Goal: Task Accomplishment & Management: Use online tool/utility

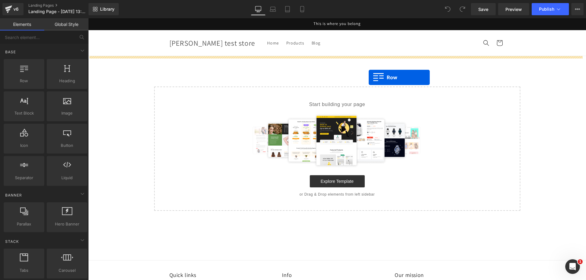
drag, startPoint x: 114, startPoint y: 95, endPoint x: 368, endPoint y: 77, distance: 254.7
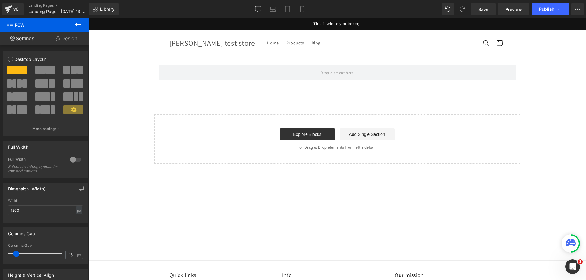
click at [84, 18] on div "v6 Landing Pages Landing Page - [DATE] 13:08:42" at bounding box center [44, 9] width 88 height 18
click at [80, 22] on icon at bounding box center [77, 24] width 7 height 7
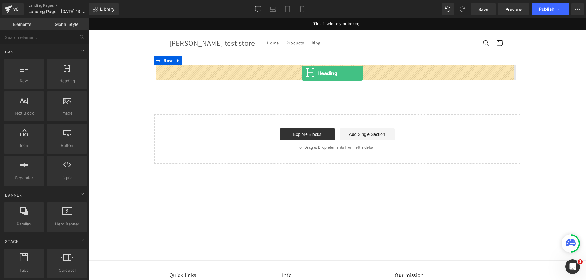
drag, startPoint x: 151, startPoint y: 89, endPoint x: 302, endPoint y: 73, distance: 151.5
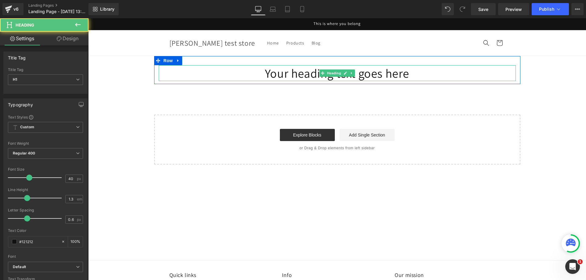
click at [302, 73] on h1 "Your heading text goes here" at bounding box center [337, 73] width 357 height 16
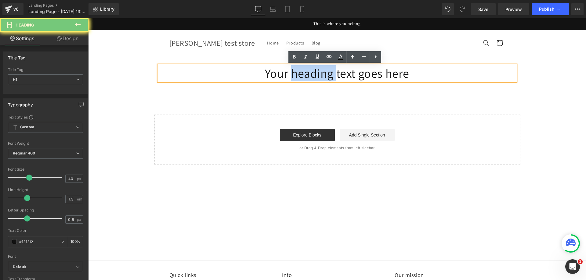
click at [302, 73] on h1 "Your heading text goes here" at bounding box center [337, 73] width 357 height 16
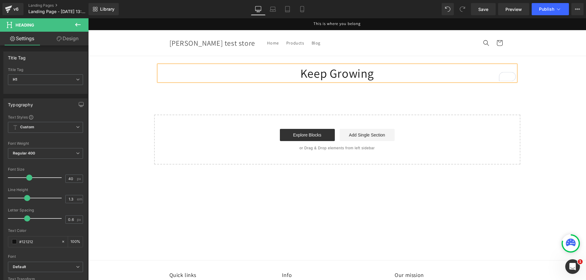
click at [452, 91] on div "Keep Growing Heading Row Select your layout" at bounding box center [337, 110] width 498 height 109
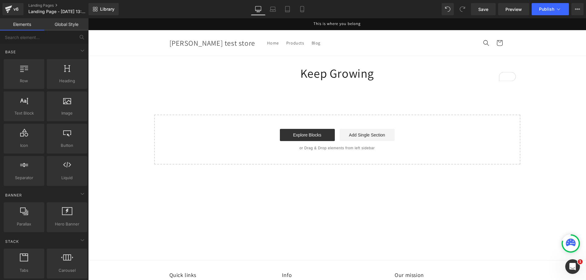
click at [381, 71] on h1 "Keep Growing" at bounding box center [337, 73] width 357 height 16
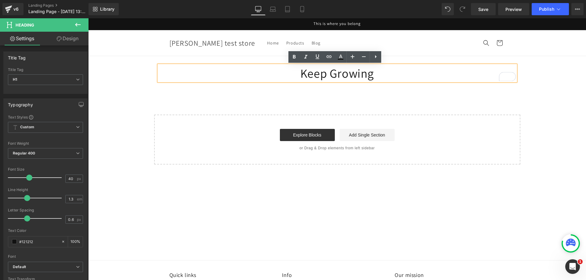
click at [376, 111] on div "Keep Growing Heading Row Select your layout" at bounding box center [337, 110] width 498 height 109
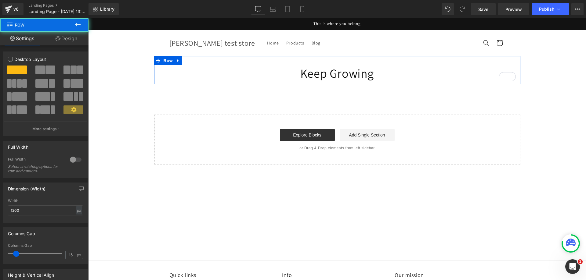
click at [264, 62] on div "Keep Growing Heading Row" at bounding box center [337, 70] width 366 height 28
click at [73, 71] on span at bounding box center [73, 70] width 6 height 9
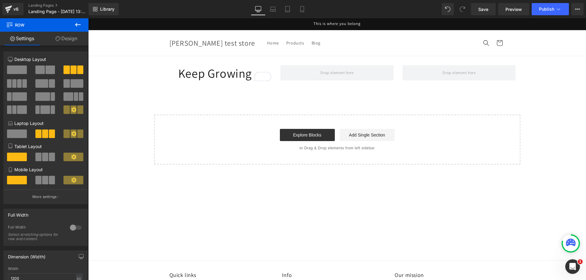
click at [72, 25] on button at bounding box center [77, 24] width 21 height 13
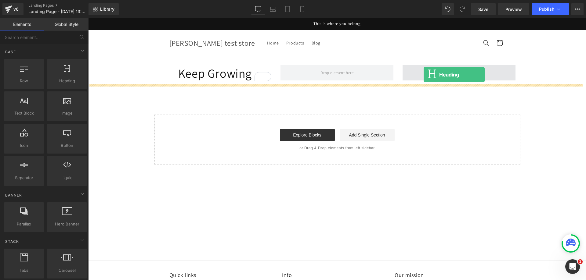
drag, startPoint x: 168, startPoint y: 96, endPoint x: 424, endPoint y: 75, distance: 256.5
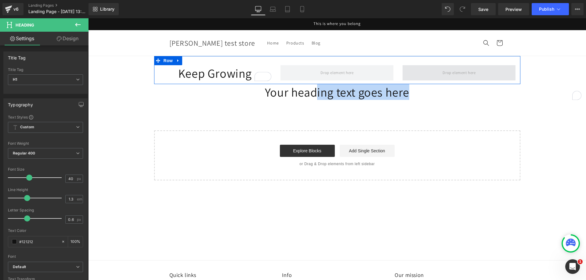
drag, startPoint x: 314, startPoint y: 94, endPoint x: 453, endPoint y: 70, distance: 141.7
click at [453, 70] on div "Keep Growing Heading Row Your heading text goes here Heading Select your layout" at bounding box center [337, 118] width 498 height 124
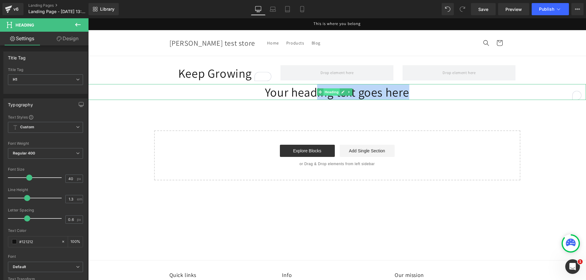
click at [336, 94] on span "Heading" at bounding box center [331, 91] width 16 height 7
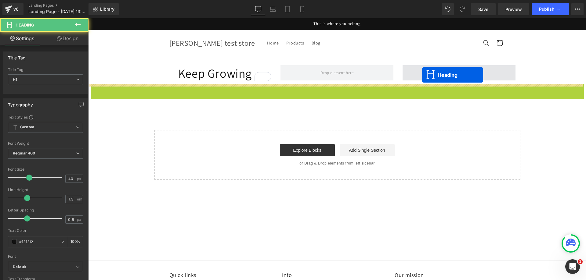
drag, startPoint x: 332, startPoint y: 93, endPoint x: 422, endPoint y: 75, distance: 91.8
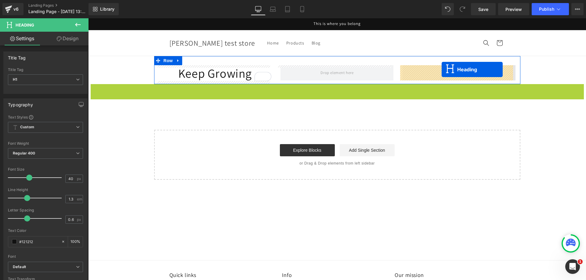
drag, startPoint x: 354, startPoint y: 85, endPoint x: 441, endPoint y: 70, distance: 89.2
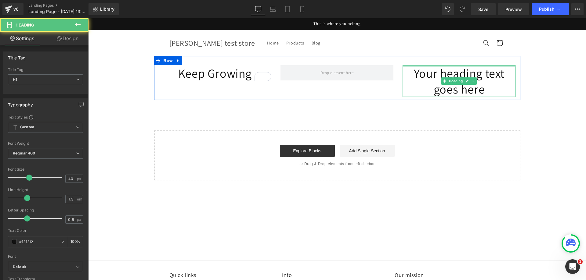
click at [429, 72] on h1 "Your heading text goes here" at bounding box center [458, 81] width 113 height 32
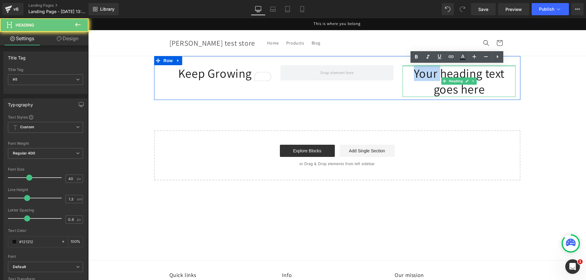
click at [429, 72] on h1 "Your heading text goes here" at bounding box center [458, 81] width 113 height 32
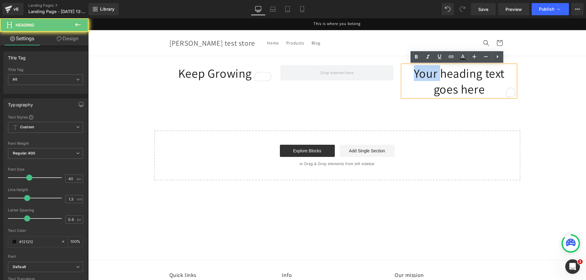
click at [429, 72] on h1 "Your heading text goes here" at bounding box center [458, 81] width 113 height 32
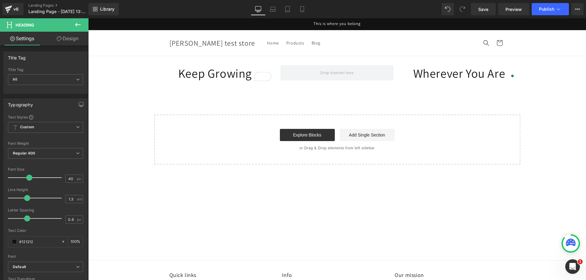
click at [80, 17] on div "v6 Landing Pages Landing Page - [DATE] 13:08:42" at bounding box center [44, 9] width 88 height 18
click at [81, 23] on button at bounding box center [77, 24] width 21 height 13
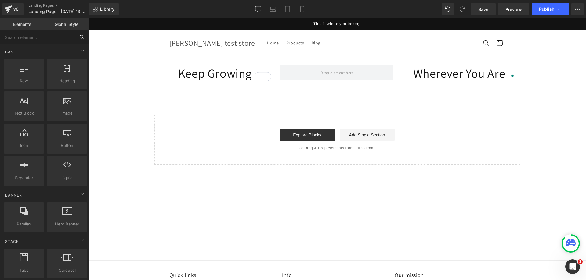
click at [52, 36] on input "text" at bounding box center [37, 37] width 75 height 13
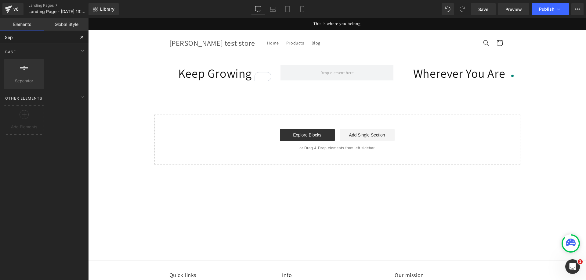
type input "Sepa"
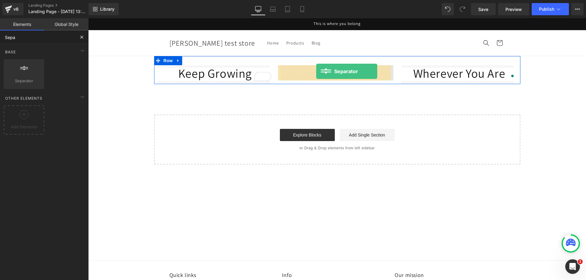
drag, startPoint x: 153, startPoint y: 99, endPoint x: 316, endPoint y: 71, distance: 164.9
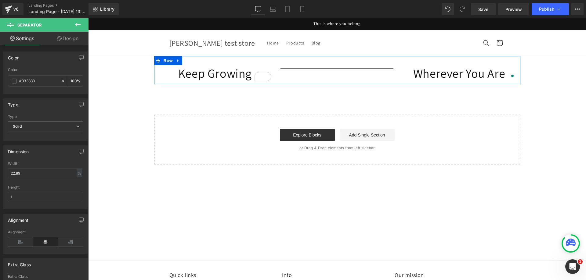
click at [289, 79] on div "Keep Growing Heading Separator Wherever You Are Heading Row" at bounding box center [337, 70] width 366 height 28
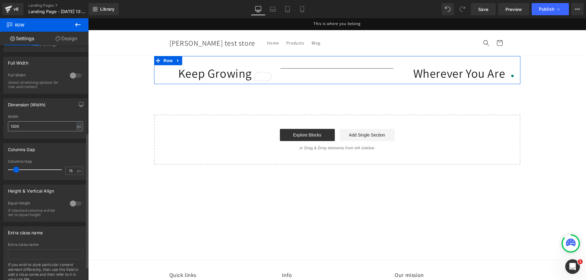
scroll to position [153, 0]
click at [74, 201] on div at bounding box center [75, 204] width 15 height 10
drag, startPoint x: 62, startPoint y: 234, endPoint x: 63, endPoint y: 230, distance: 4.4
click at [62, 233] on span "Top" at bounding box center [45, 233] width 75 height 11
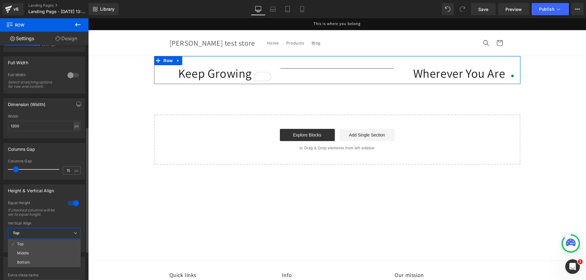
click at [42, 257] on li "Middle" at bounding box center [44, 253] width 73 height 9
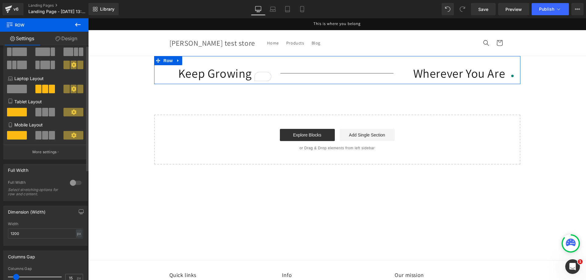
scroll to position [0, 0]
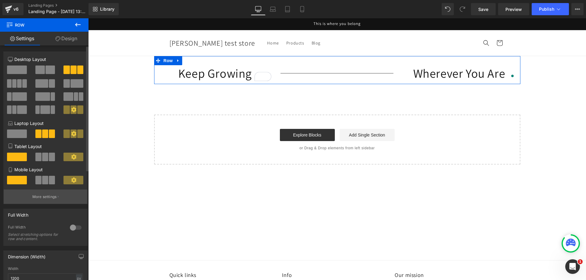
click at [68, 198] on button "More settings" at bounding box center [46, 197] width 84 height 14
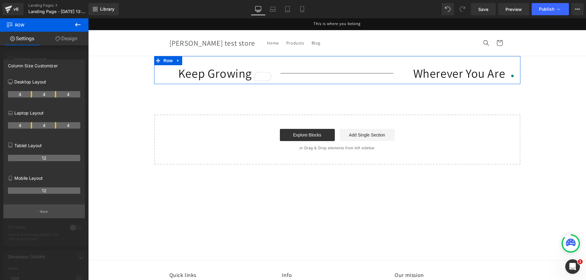
click at [57, 207] on button "Back" at bounding box center [43, 212] width 81 height 14
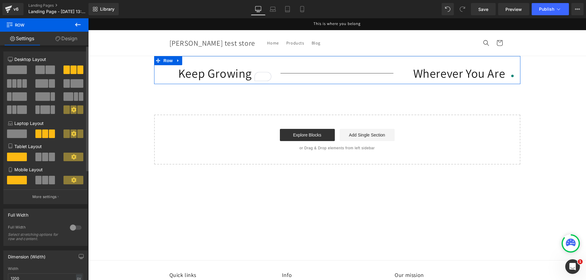
scroll to position [31, 0]
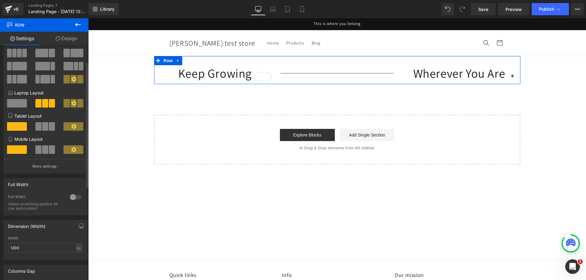
click at [71, 193] on div at bounding box center [75, 197] width 15 height 10
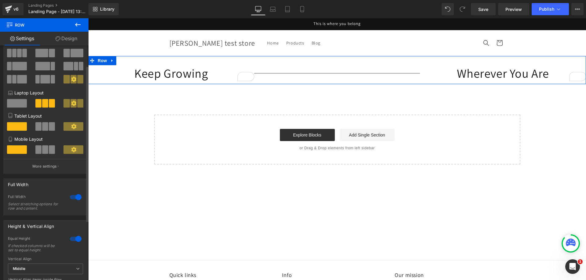
click at [72, 195] on div at bounding box center [75, 197] width 15 height 10
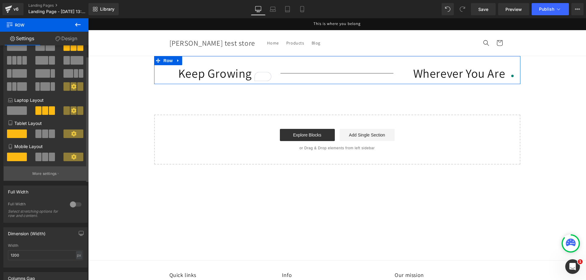
scroll to position [0, 0]
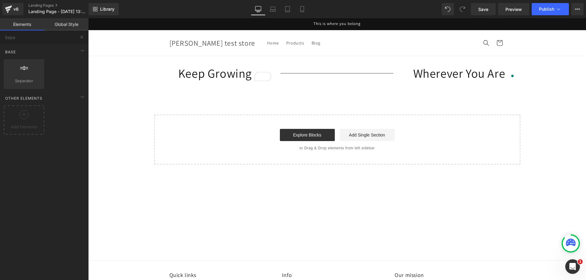
click at [245, 156] on div "Start building your page Explore Blocks Add Single Section or Drag & Drop eleme…" at bounding box center [337, 139] width 365 height 49
click at [358, 72] on div at bounding box center [336, 73] width 113 height 6
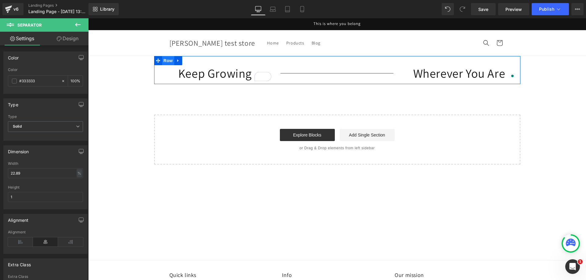
click at [162, 62] on span "Row" at bounding box center [168, 60] width 12 height 9
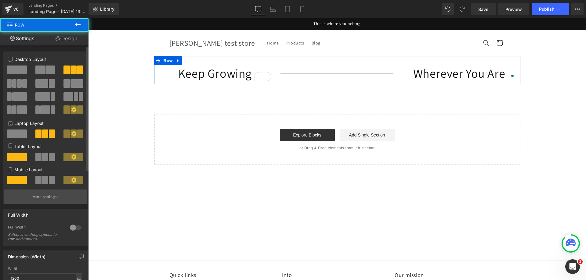
click at [44, 202] on button "More settings" at bounding box center [46, 197] width 84 height 14
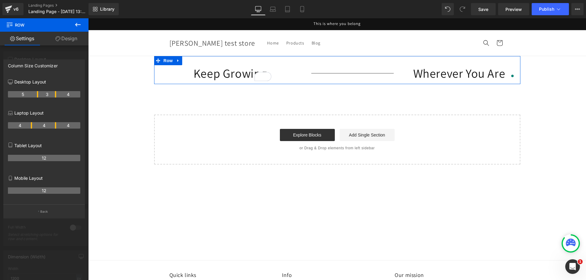
drag, startPoint x: 31, startPoint y: 94, endPoint x: 40, endPoint y: 94, distance: 8.8
drag, startPoint x: 56, startPoint y: 97, endPoint x: 48, endPoint y: 97, distance: 7.6
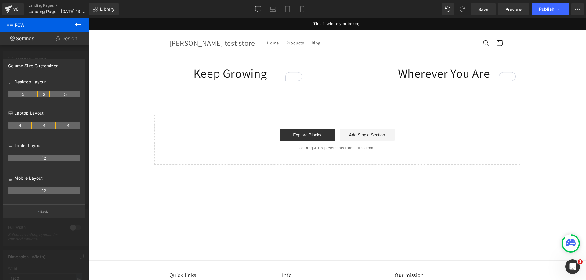
click at [75, 20] on button at bounding box center [77, 24] width 21 height 13
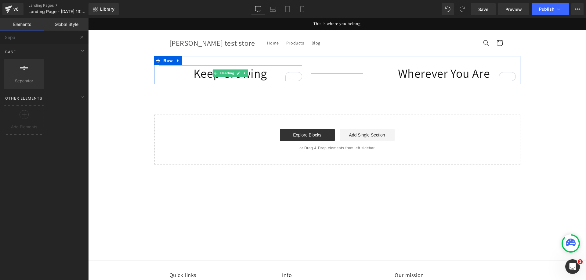
click at [199, 70] on h1 "Keep Growing" at bounding box center [230, 73] width 143 height 16
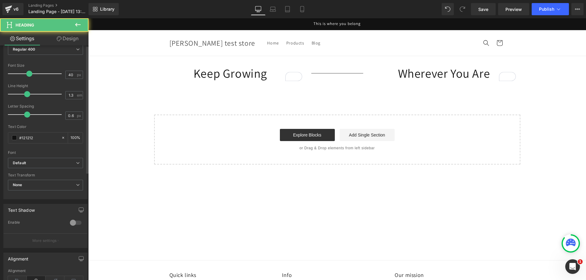
scroll to position [198, 0]
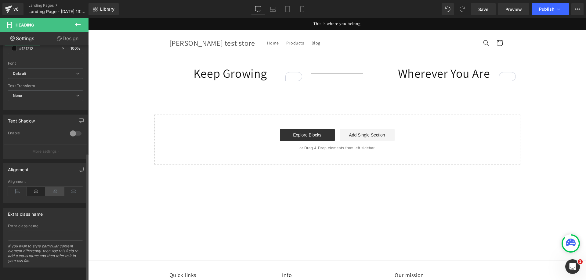
click at [54, 187] on icon at bounding box center [54, 191] width 19 height 9
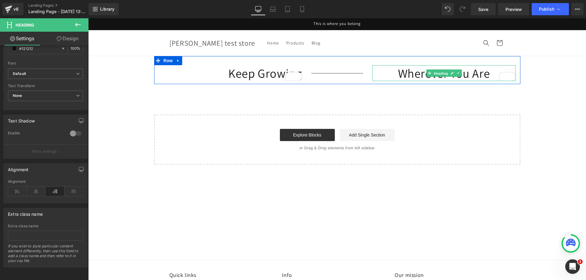
click at [432, 76] on span "Heading" at bounding box center [440, 73] width 16 height 7
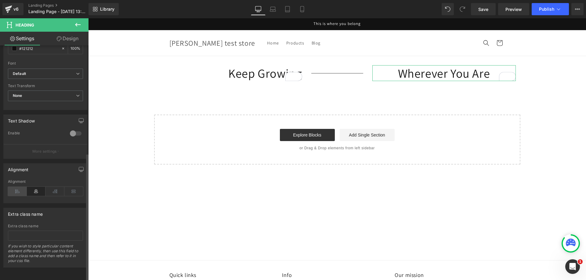
click at [12, 187] on icon at bounding box center [17, 191] width 19 height 9
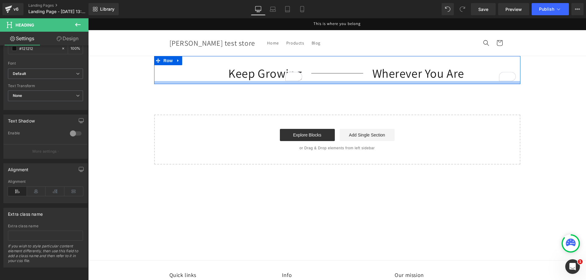
click at [323, 83] on div at bounding box center [337, 82] width 366 height 3
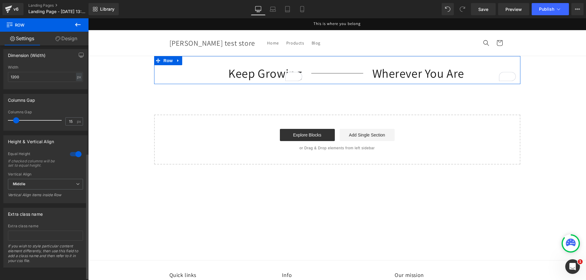
scroll to position [145, 0]
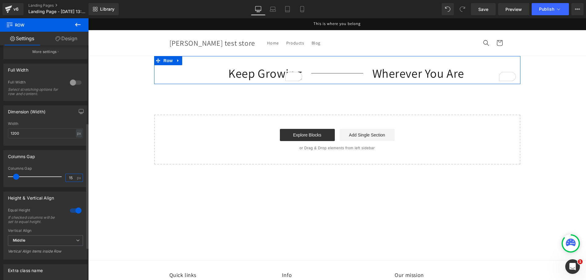
click at [67, 179] on input "15" at bounding box center [71, 178] width 11 height 8
click at [70, 178] on input "15" at bounding box center [71, 178] width 11 height 8
type input "0"
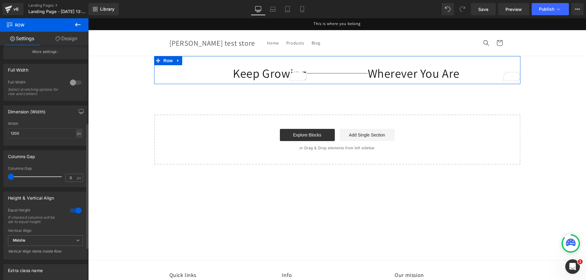
click at [70, 149] on div "Columns Gap 15px Columns Gap 0 px" at bounding box center [45, 166] width 91 height 41
click at [322, 73] on icon at bounding box center [323, 73] width 3 height 4
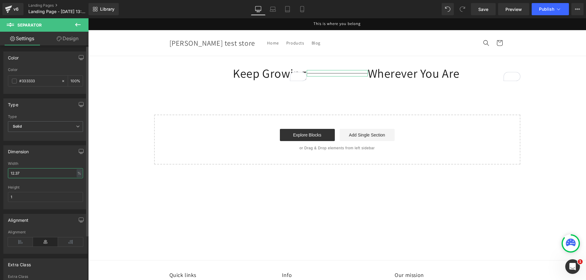
click at [36, 175] on input "12.37" at bounding box center [45, 173] width 75 height 10
type input "1"
type input "5"
type input "10"
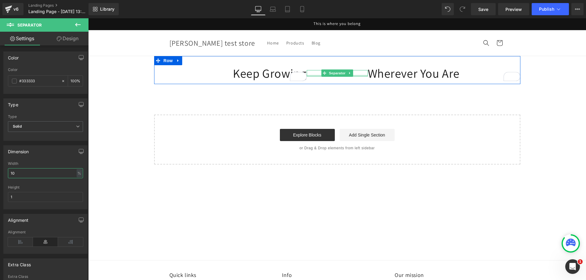
click at [317, 76] on div at bounding box center [337, 76] width 61 height 2
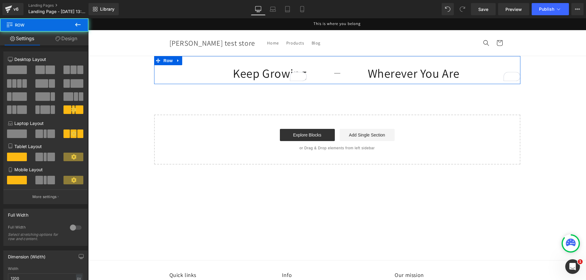
click at [290, 61] on div "Keep Growing Heading Separator Wherever You Are Heading Row" at bounding box center [337, 70] width 366 height 28
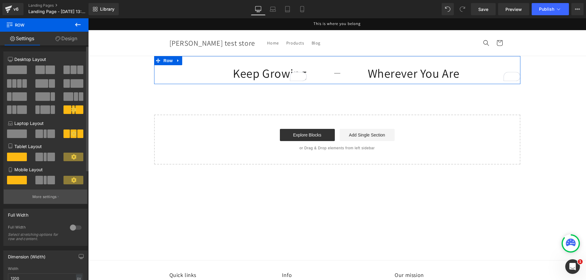
click at [51, 193] on button "More settings" at bounding box center [46, 197] width 84 height 14
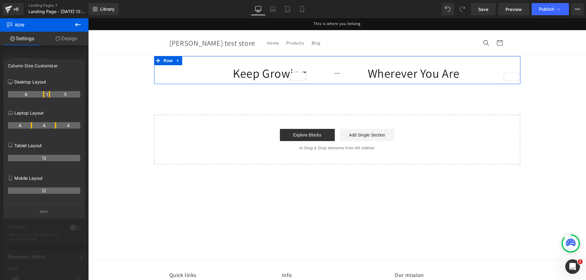
drag, startPoint x: 37, startPoint y: 92, endPoint x: 40, endPoint y: 92, distance: 3.4
drag, startPoint x: 49, startPoint y: 95, endPoint x: 44, endPoint y: 96, distance: 5.8
drag, startPoint x: 43, startPoint y: 94, endPoint x: 40, endPoint y: 94, distance: 3.7
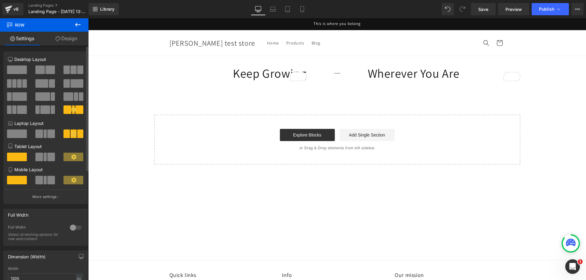
click at [337, 78] on body "Skip to content This is where you belong Home Products Blog Country/region [GEO…" at bounding box center [337, 205] width 498 height 375
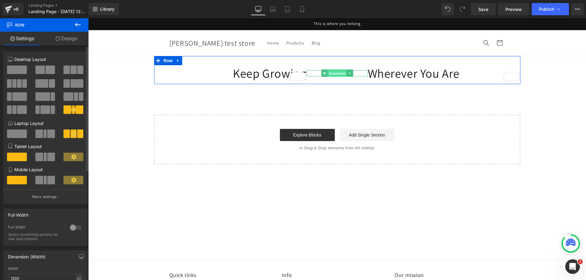
click at [336, 74] on span "Separator" at bounding box center [336, 73] width 19 height 7
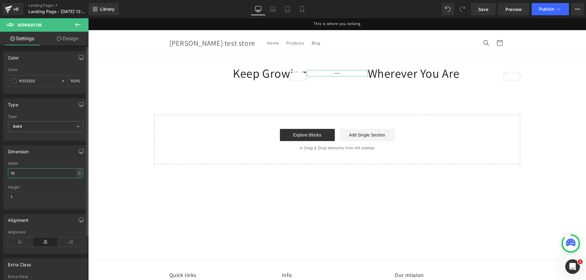
click at [40, 174] on input "10" at bounding box center [45, 173] width 75 height 10
type input "1"
type input "2"
type input "5"
type input "100"
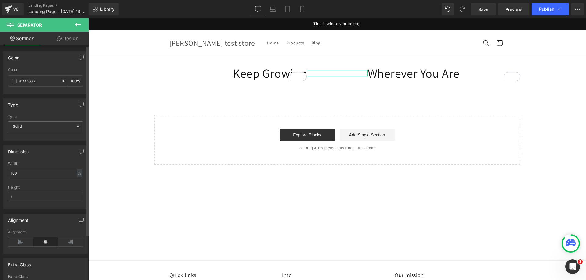
click at [37, 186] on div "Height" at bounding box center [45, 187] width 75 height 4
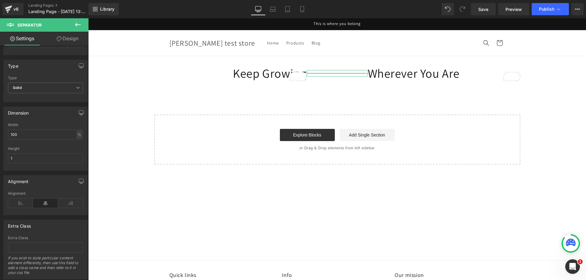
scroll to position [25, 0]
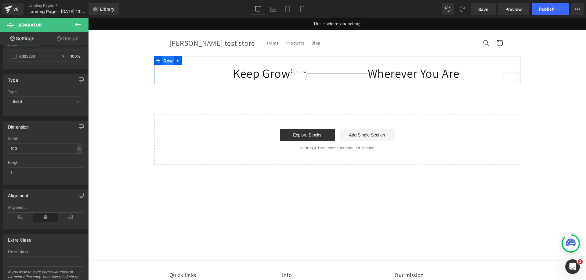
click at [171, 60] on span "Row" at bounding box center [168, 60] width 12 height 9
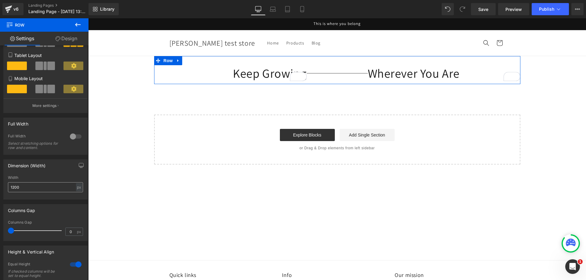
scroll to position [92, 0]
click at [44, 189] on input "1200" at bounding box center [45, 187] width 75 height 10
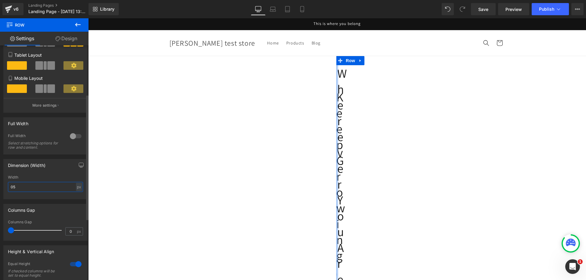
type input "5"
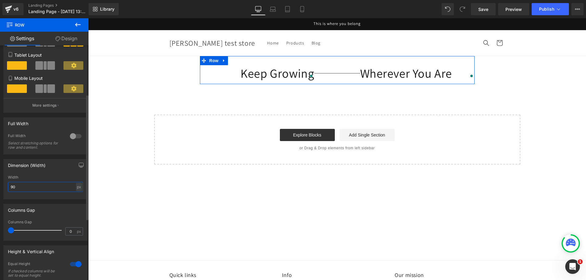
type input "9"
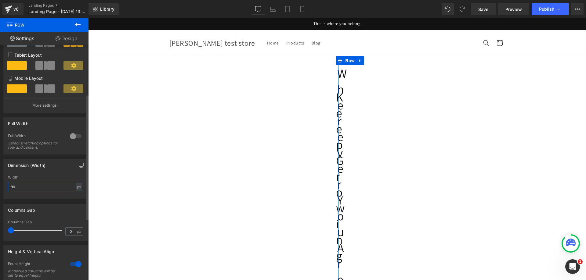
type input "800"
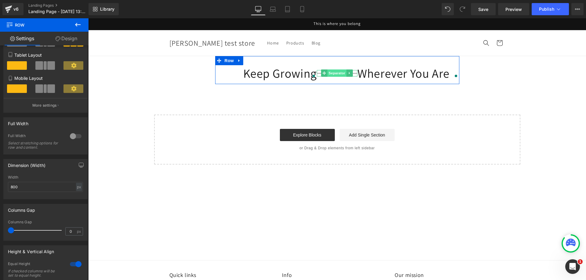
click at [338, 73] on span "Separator" at bounding box center [336, 73] width 19 height 7
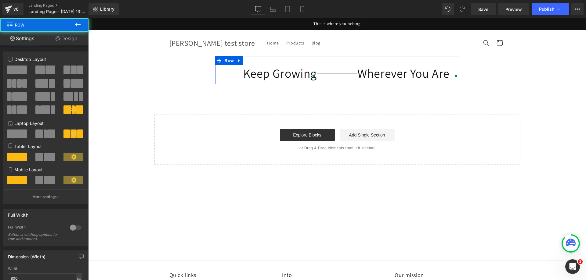
click at [318, 61] on div "Keep Growing Heading Separator Wherever You Are Heading Row" at bounding box center [337, 70] width 244 height 28
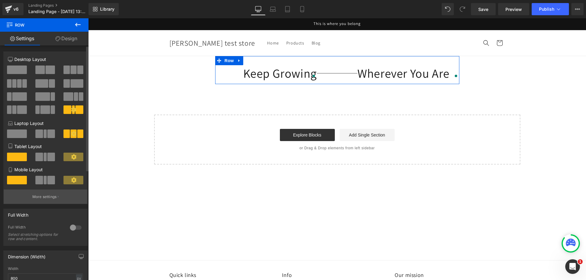
click at [34, 197] on p "More settings" at bounding box center [44, 196] width 24 height 5
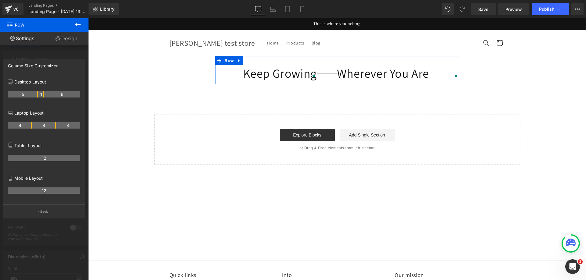
drag, startPoint x: 49, startPoint y: 94, endPoint x: 41, endPoint y: 95, distance: 7.9
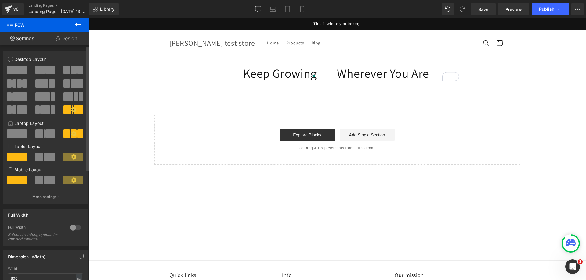
click at [203, 203] on body "Skip to content This is where you belong Home Products Blog Country/region [GEO…" at bounding box center [337, 205] width 498 height 375
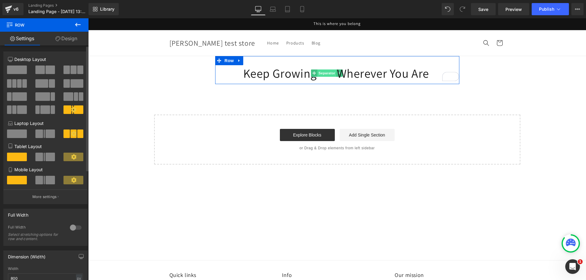
click at [326, 72] on span "Separator" at bounding box center [326, 73] width 19 height 7
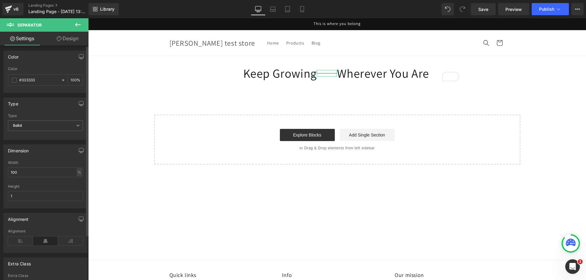
scroll to position [0, 0]
click at [25, 194] on input "1" at bounding box center [45, 197] width 75 height 10
type input "5"
type input "2"
type input "3"
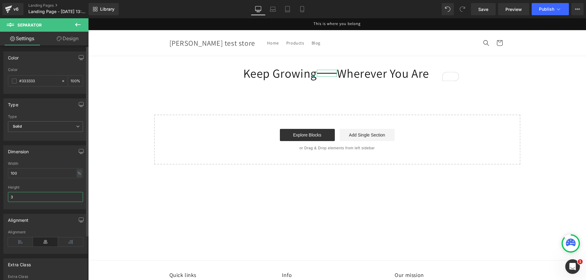
click at [45, 199] on input "3" at bounding box center [45, 197] width 75 height 10
type input "2"
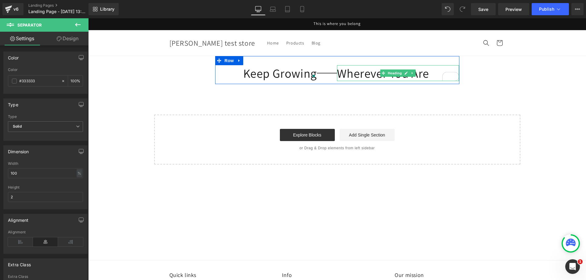
click at [360, 78] on h1 "Wherever You Are" at bounding box center [398, 73] width 122 height 16
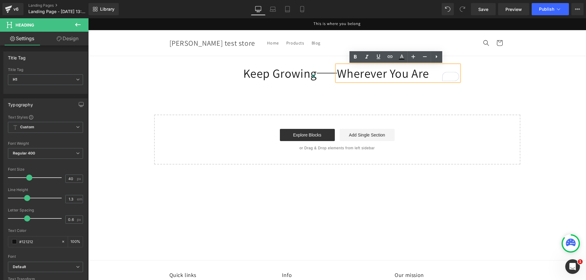
click at [379, 117] on div "Start building your page Explore Blocks Add Single Section or Drag & Drop eleme…" at bounding box center [337, 139] width 365 height 49
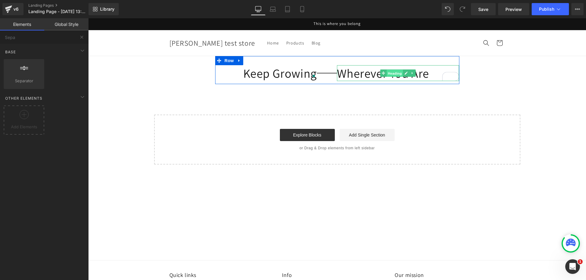
click at [393, 74] on span "Heading" at bounding box center [394, 73] width 16 height 7
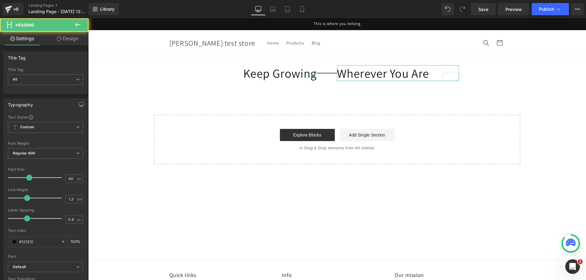
click at [69, 41] on link "Design" at bounding box center [67, 39] width 44 height 14
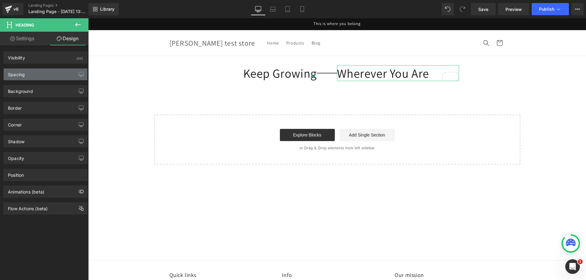
click at [20, 76] on div "Spacing" at bounding box center [16, 73] width 17 height 9
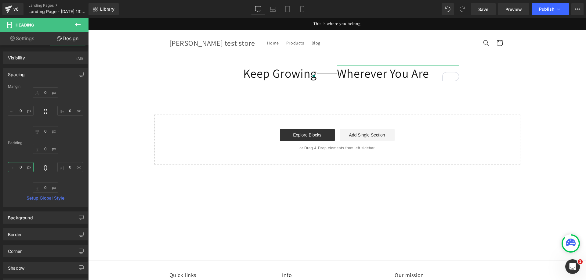
click at [17, 165] on input "0" at bounding box center [21, 167] width 26 height 10
type input "5"
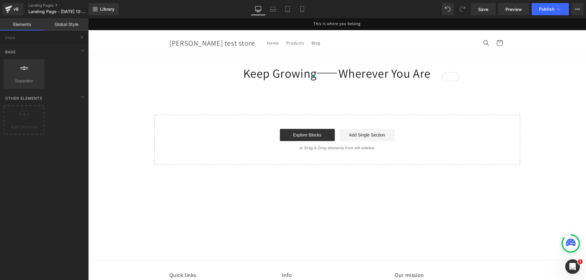
click at [298, 236] on main "Keep Growing Heading Separator Wherever You Are Heading Row Select your layout" at bounding box center [337, 151] width 498 height 190
click at [331, 100] on div "Keep Growing Heading Separator Wherever You Are Heading Row Select your layout" at bounding box center [337, 110] width 498 height 109
click at [77, 37] on button at bounding box center [81, 37] width 13 height 13
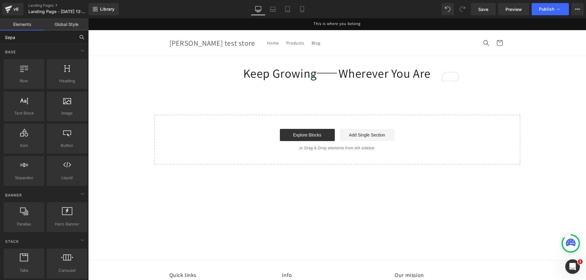
click at [63, 38] on input "Sepa" at bounding box center [37, 37] width 75 height 13
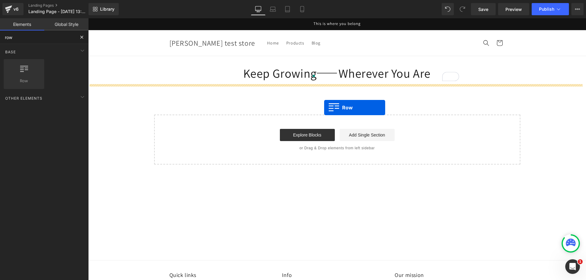
drag, startPoint x: 118, startPoint y: 98, endPoint x: 324, endPoint y: 108, distance: 206.1
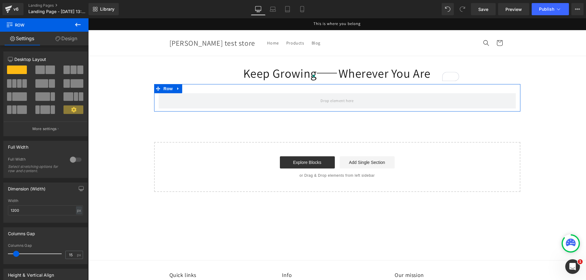
click at [15, 85] on span at bounding box center [14, 83] width 5 height 9
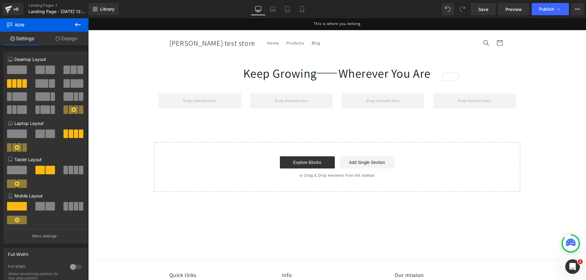
click at [78, 19] on button at bounding box center [77, 24] width 21 height 13
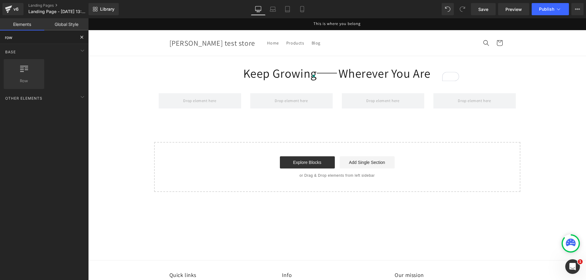
click at [62, 37] on input "row" at bounding box center [37, 37] width 75 height 13
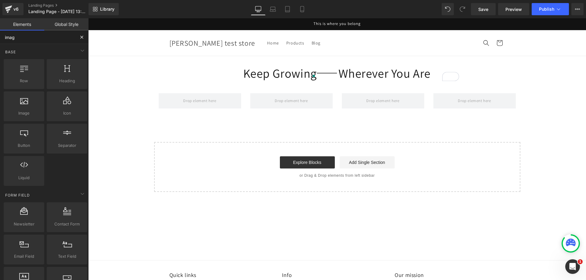
type input "image"
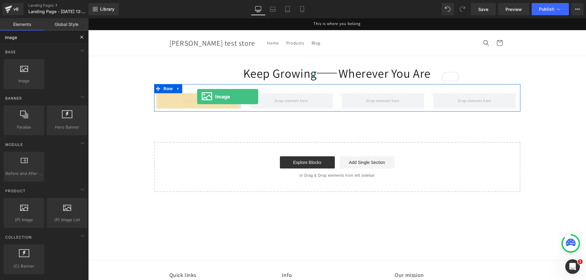
drag, startPoint x: 112, startPoint y: 99, endPoint x: 197, endPoint y: 97, distance: 84.8
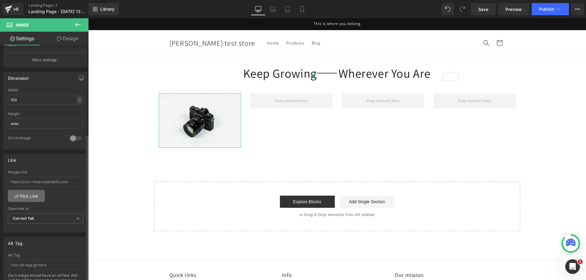
scroll to position [154, 0]
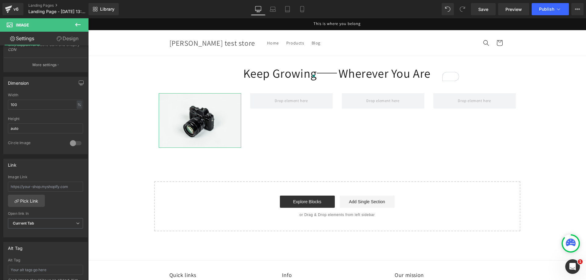
click at [62, 42] on link "Design" at bounding box center [67, 39] width 44 height 14
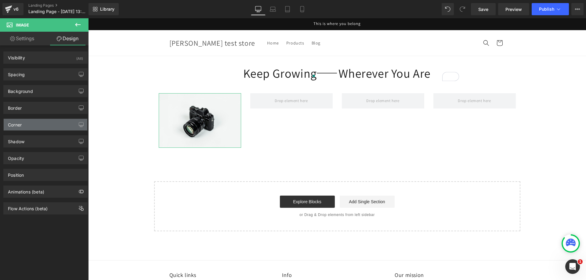
click at [25, 122] on div "Corner" at bounding box center [46, 125] width 84 height 12
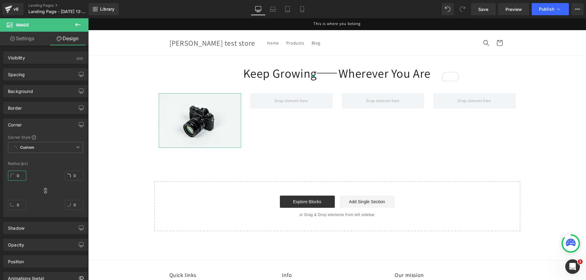
click at [20, 173] on input "0" at bounding box center [17, 176] width 18 height 10
type input "16"
click at [32, 105] on div "Border" at bounding box center [46, 108] width 84 height 12
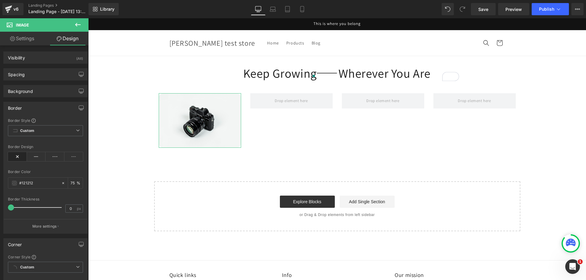
click at [20, 34] on link "Settings" at bounding box center [22, 39] width 44 height 14
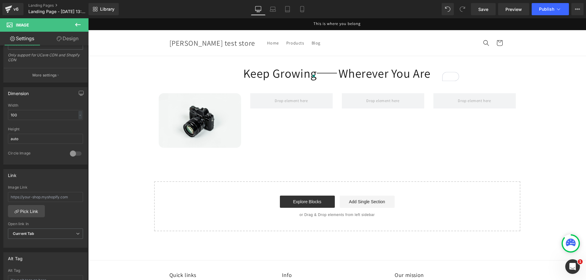
click at [77, 23] on icon at bounding box center [77, 24] width 7 height 7
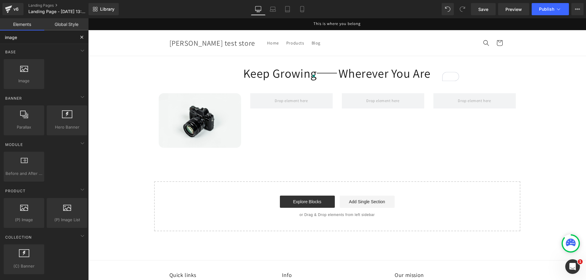
click at [54, 37] on input "image" at bounding box center [37, 37] width 75 height 13
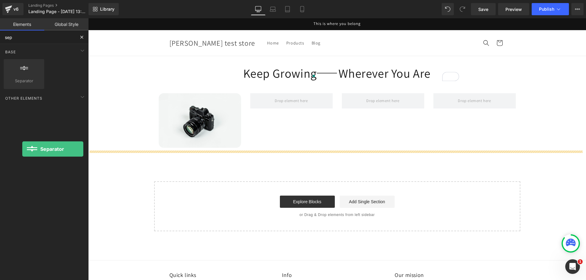
drag, startPoint x: 27, startPoint y: 75, endPoint x: -92, endPoint y: 173, distance: 154.0
click at [0, 173] on html "Separator You are previewing how the will restyle your page. You can not edit E…" at bounding box center [293, 140] width 586 height 280
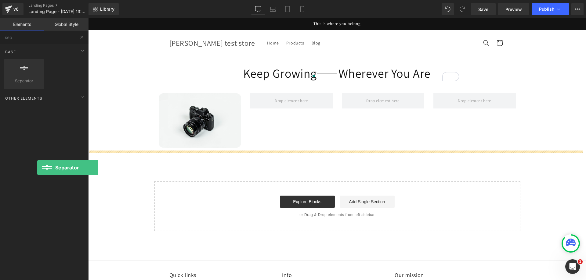
click at [37, 168] on div "Base Row rows, columns, layouts, div Heading headings, titles, h1,h2,h3,h4,h5,h…" at bounding box center [45, 178] width 91 height 268
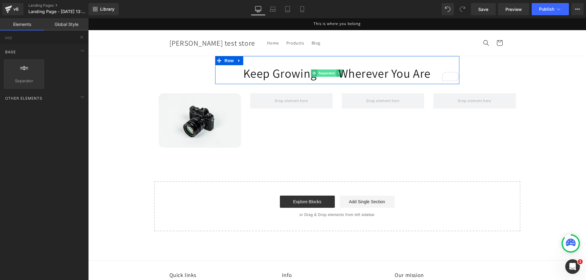
click at [322, 74] on span "Separator" at bounding box center [326, 73] width 19 height 7
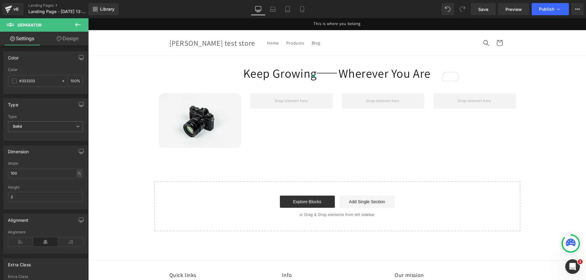
drag, startPoint x: 509, startPoint y: 66, endPoint x: 501, endPoint y: 66, distance: 7.6
click at [509, 66] on div "Keep Growing Heading Separator Wherever You Are Heading Row Image Row Select yo…" at bounding box center [337, 143] width 498 height 175
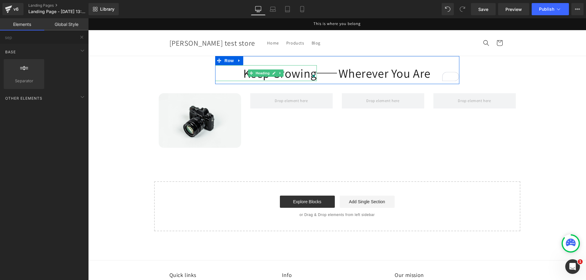
click at [223, 75] on h1 "Keep Growing" at bounding box center [266, 73] width 102 height 16
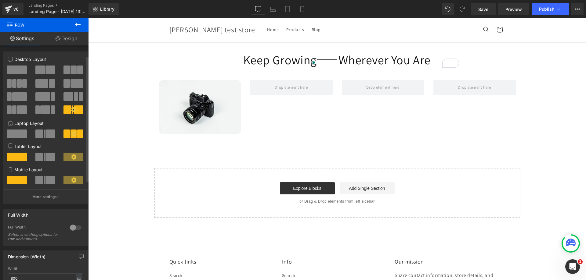
scroll to position [206, 0]
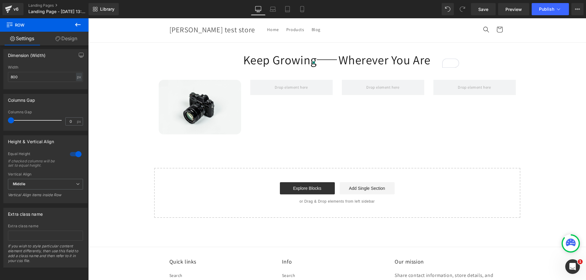
click at [235, 42] on header "Home Products Blog Country/region [GEOGRAPHIC_DATA] | USD $ [GEOGRAPHIC_DATA] U…" at bounding box center [337, 30] width 366 height 26
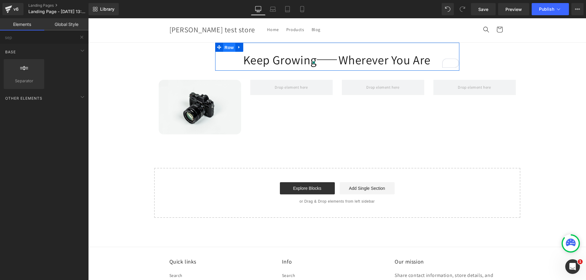
click at [228, 48] on span "Row" at bounding box center [229, 47] width 12 height 9
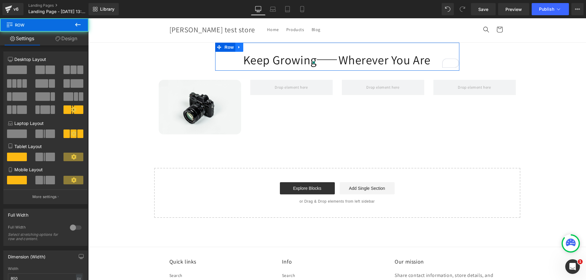
click at [237, 49] on icon at bounding box center [239, 47] width 4 height 5
click at [251, 48] on link at bounding box center [255, 47] width 8 height 9
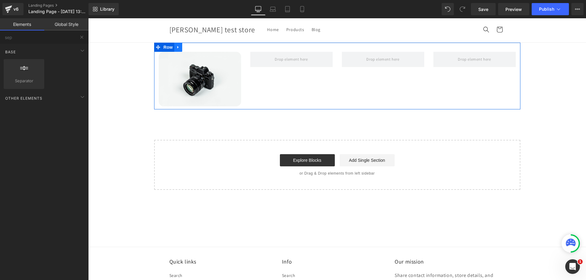
click at [176, 46] on icon at bounding box center [178, 47] width 4 height 5
click at [193, 50] on link at bounding box center [194, 47] width 8 height 9
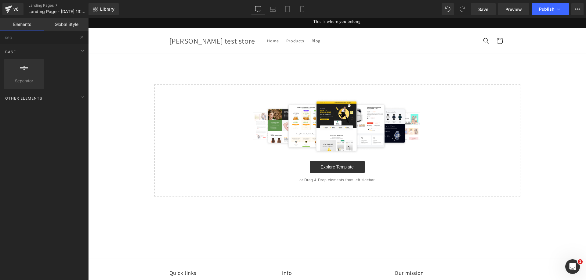
scroll to position [0, 0]
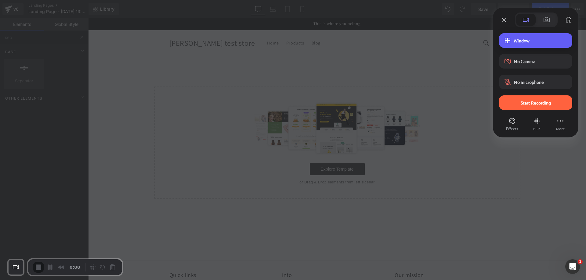
click at [527, 40] on span "Window" at bounding box center [540, 40] width 54 height 5
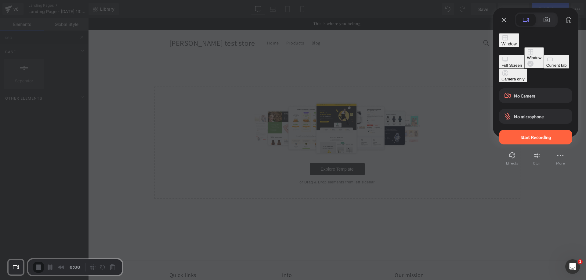
click at [544, 69] on button "Current tab" at bounding box center [556, 62] width 25 height 14
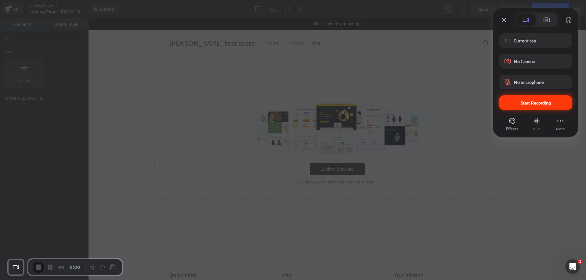
click at [522, 108] on div "Start Recording" at bounding box center [535, 102] width 73 height 15
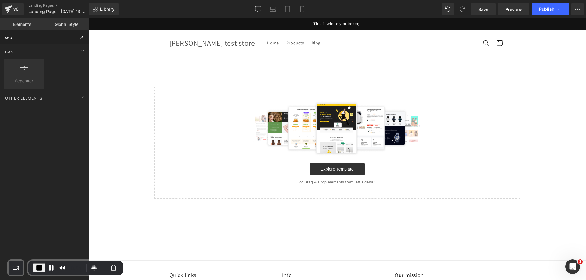
click at [37, 36] on input "sep" at bounding box center [37, 37] width 75 height 13
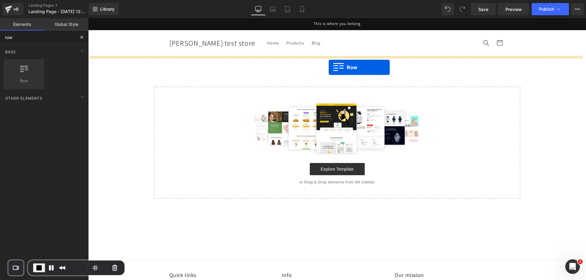
drag, startPoint x: 113, startPoint y: 92, endPoint x: 329, endPoint y: 67, distance: 216.7
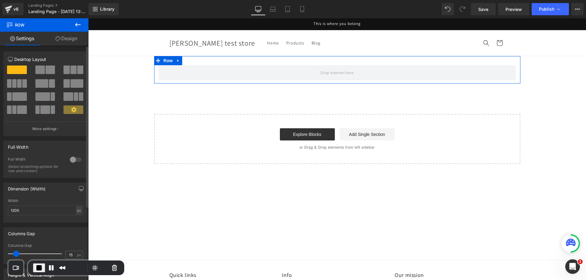
click at [21, 85] on span at bounding box center [19, 83] width 5 height 9
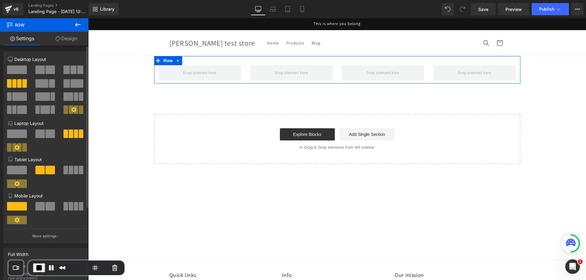
click at [72, 71] on span at bounding box center [73, 70] width 6 height 9
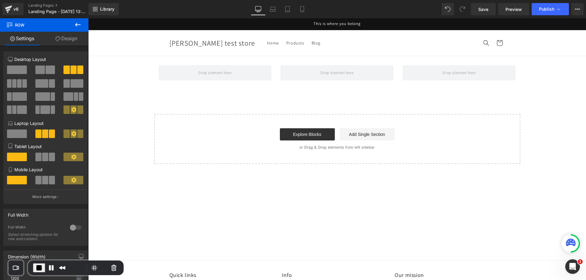
click at [78, 31] on button at bounding box center [77, 24] width 21 height 13
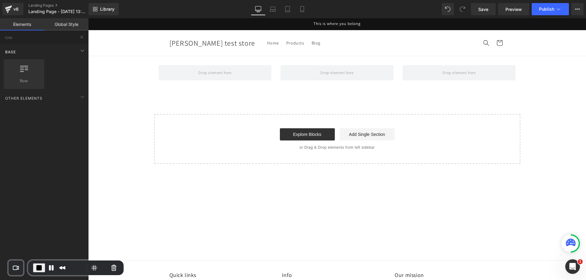
click at [43, 49] on div "Base" at bounding box center [45, 52] width 86 height 12
click at [44, 41] on input "row" at bounding box center [37, 37] width 75 height 13
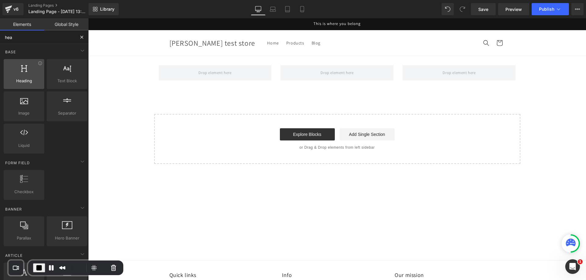
type input "head"
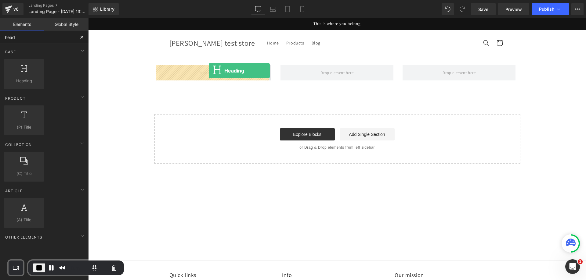
drag, startPoint x: 117, startPoint y: 98, endPoint x: 209, endPoint y: 71, distance: 95.5
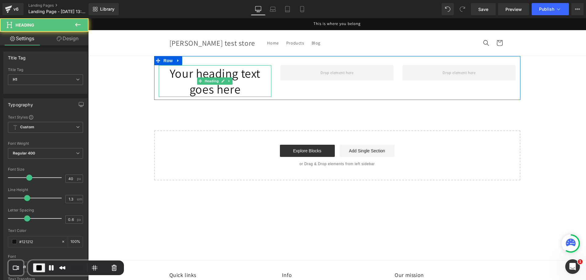
click at [215, 72] on h1 "Your heading text goes here" at bounding box center [215, 81] width 113 height 32
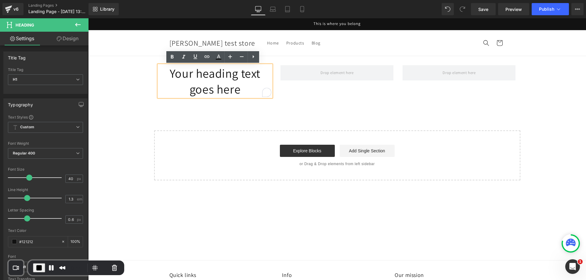
click at [297, 98] on div "Your heading text goes here Heading Row" at bounding box center [337, 78] width 366 height 44
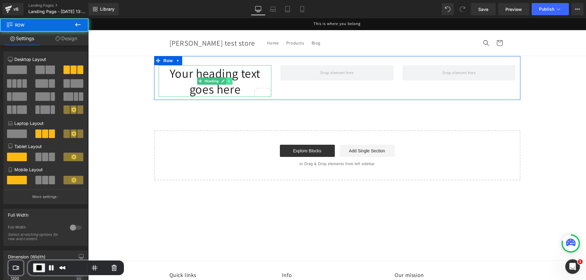
click at [228, 82] on icon at bounding box center [229, 81] width 3 height 4
click at [225, 82] on icon at bounding box center [226, 80] width 3 height 3
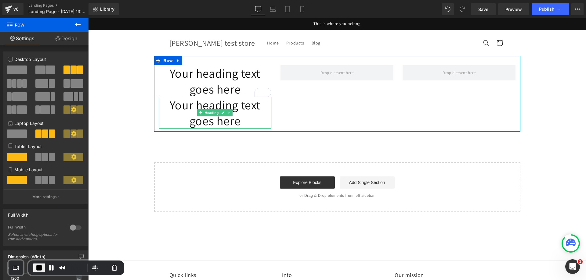
click at [204, 109] on h1 "Your heading text goes here" at bounding box center [215, 113] width 113 height 32
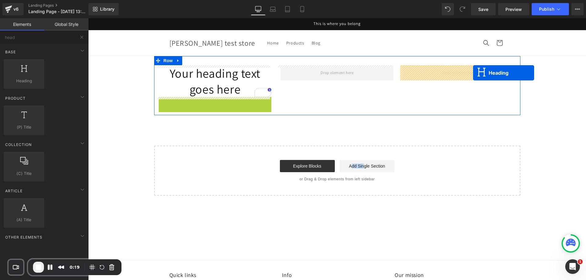
drag, startPoint x: 240, startPoint y: 114, endPoint x: 473, endPoint y: 73, distance: 235.8
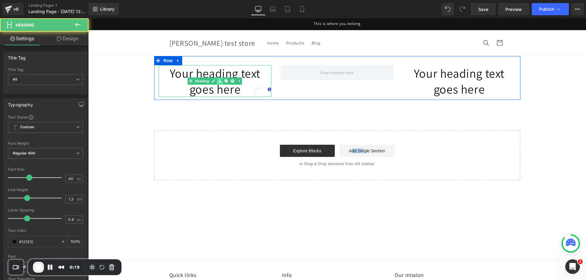
click at [217, 81] on link at bounding box center [220, 80] width 6 height 7
click at [208, 71] on h1 "Your heading text goes here" at bounding box center [215, 81] width 113 height 32
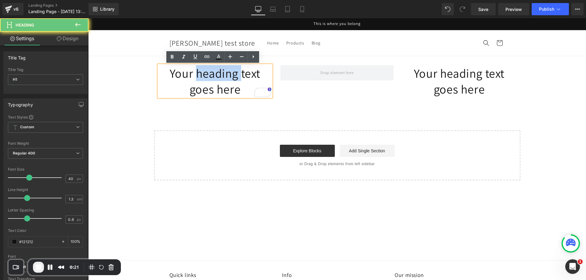
click at [208, 71] on h1 "Your heading text goes here" at bounding box center [215, 81] width 113 height 32
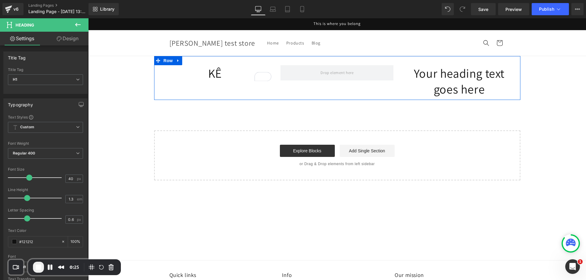
click at [229, 76] on link at bounding box center [232, 73] width 6 height 7
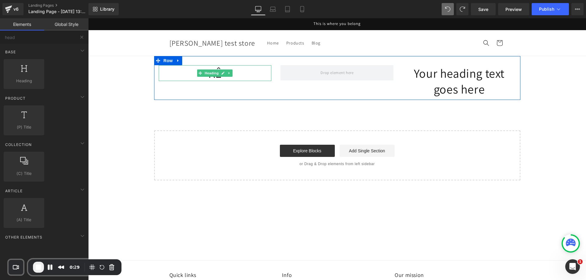
click at [192, 67] on h1 "KÊ" at bounding box center [215, 73] width 113 height 16
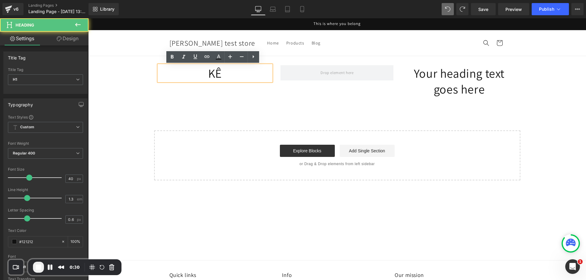
click at [203, 71] on h1 "KÊ" at bounding box center [215, 73] width 113 height 16
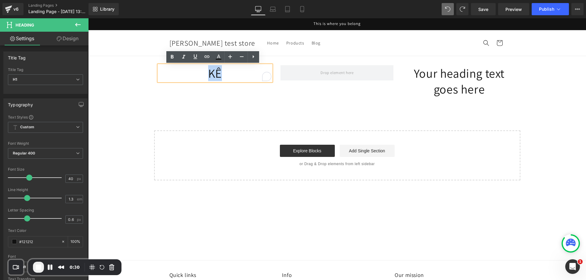
click at [203, 71] on h1 "KÊ" at bounding box center [215, 73] width 113 height 16
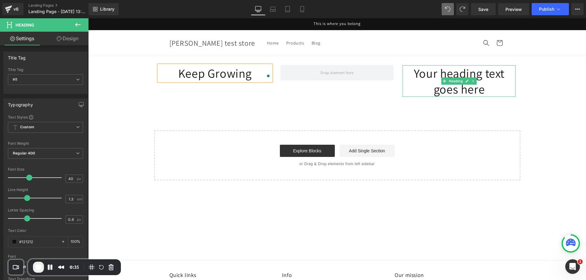
click at [487, 72] on h1 "Your heading text goes here" at bounding box center [458, 81] width 113 height 32
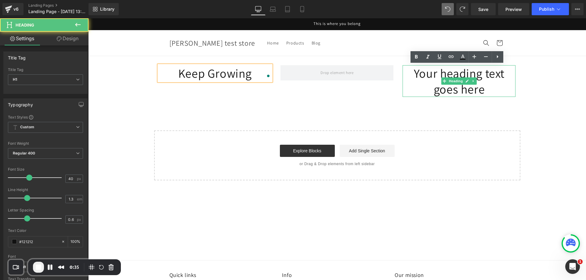
click at [487, 72] on h1 "Your heading text goes here" at bounding box center [458, 81] width 113 height 32
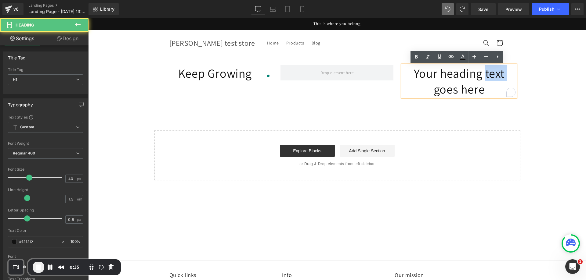
click at [487, 72] on h1 "Your heading text goes here" at bounding box center [458, 81] width 113 height 32
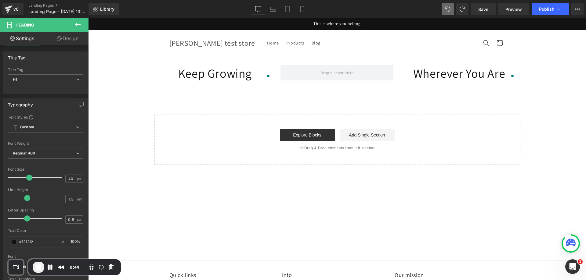
click at [76, 24] on icon at bounding box center [77, 24] width 7 height 7
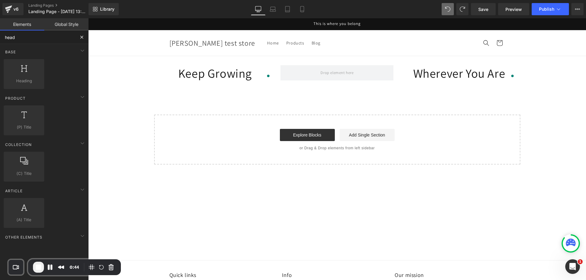
click at [57, 39] on input "head" at bounding box center [37, 37] width 75 height 13
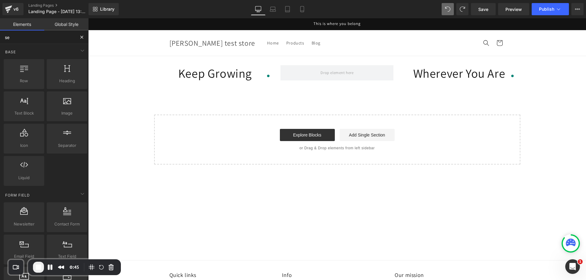
type input "sep"
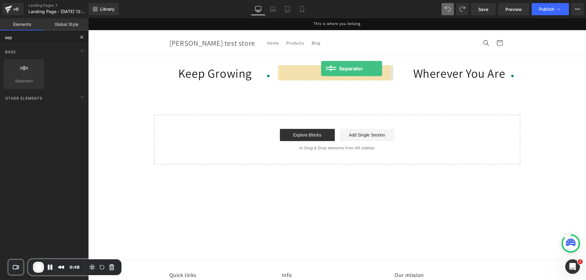
drag, startPoint x: 125, startPoint y: 88, endPoint x: 321, endPoint y: 69, distance: 196.8
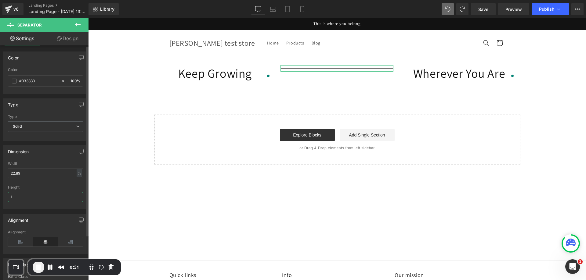
click at [32, 194] on input "1" at bounding box center [45, 197] width 75 height 10
type input "2"
click at [52, 174] on input "22.89" at bounding box center [45, 173] width 75 height 10
type input "2"
type input "100"
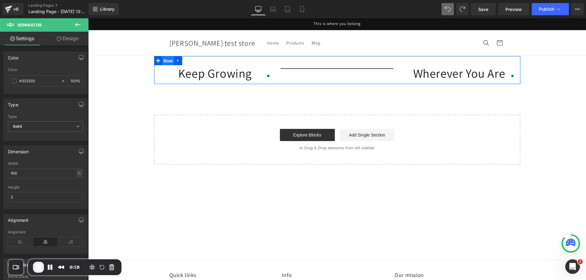
click at [163, 59] on span "Row" at bounding box center [168, 60] width 12 height 9
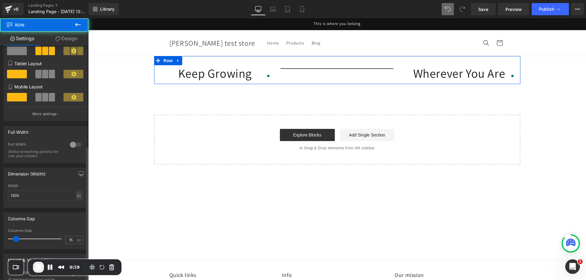
scroll to position [175, 0]
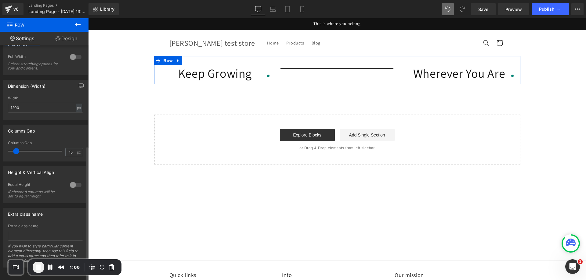
click at [71, 182] on div at bounding box center [75, 185] width 15 height 10
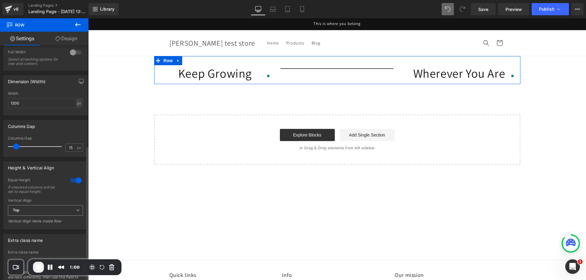
click at [40, 211] on span "Top" at bounding box center [45, 210] width 75 height 11
click at [31, 228] on li "Middle" at bounding box center [44, 230] width 73 height 9
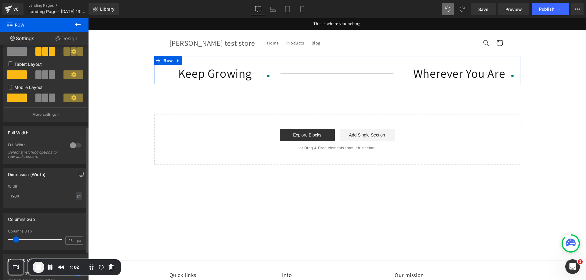
scroll to position [153, 0]
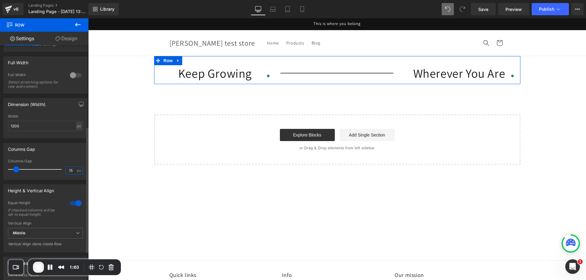
click at [71, 168] on input "15" at bounding box center [71, 171] width 11 height 8
click at [70, 168] on input "150" at bounding box center [71, 171] width 11 height 8
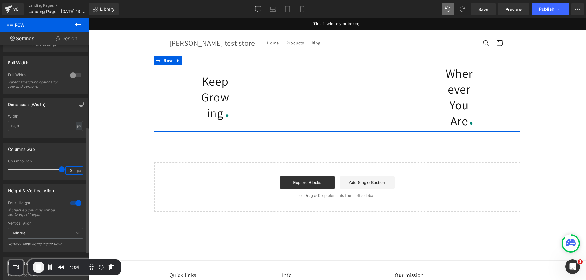
type input "0"
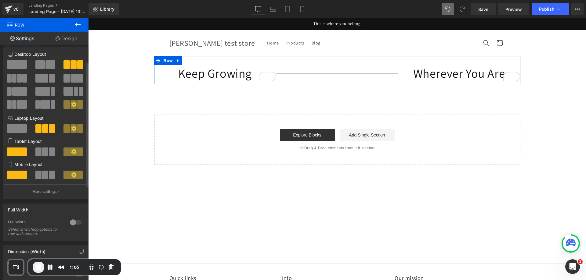
scroll to position [0, 0]
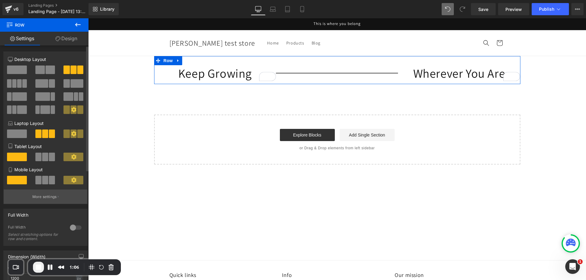
click at [56, 196] on button "More settings" at bounding box center [46, 197] width 84 height 14
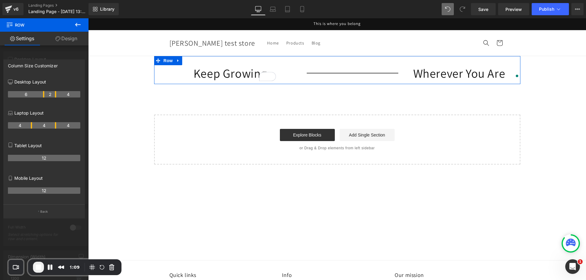
drag, startPoint x: 31, startPoint y: 96, endPoint x: 42, endPoint y: 96, distance: 11.0
drag, startPoint x: 56, startPoint y: 95, endPoint x: 50, endPoint y: 95, distance: 5.5
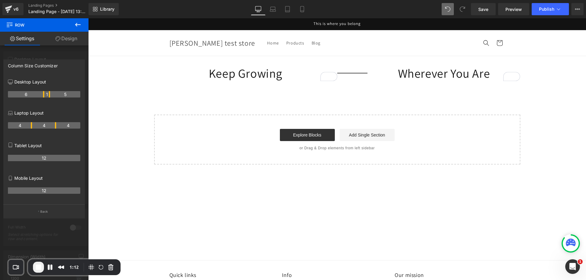
click at [241, 68] on body "Skip to content This is where you belong Home Products Blog Country/region [GEO…" at bounding box center [337, 205] width 498 height 375
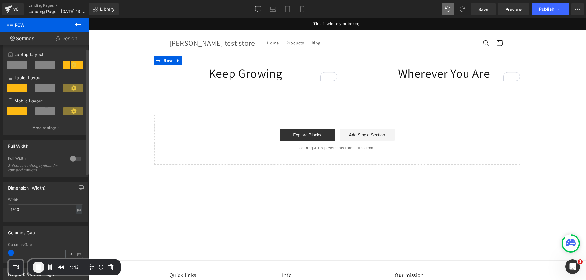
scroll to position [183, 0]
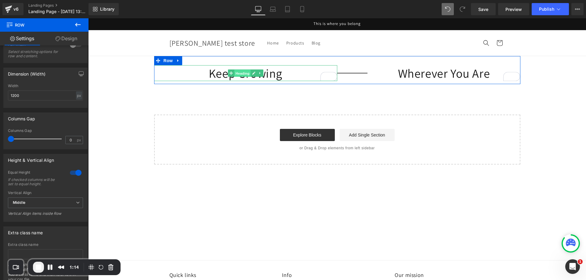
click at [234, 74] on span "Heading" at bounding box center [242, 73] width 16 height 7
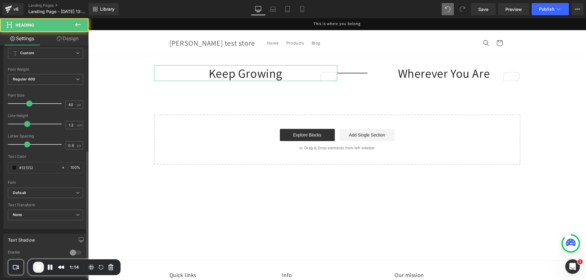
scroll to position [198, 0]
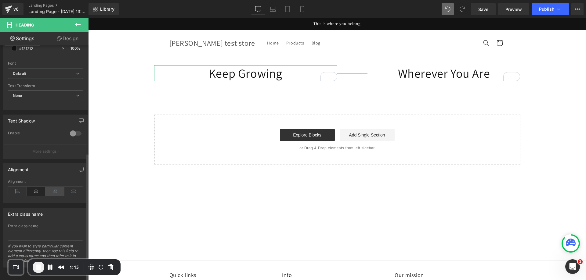
click at [57, 187] on icon at bounding box center [54, 191] width 19 height 9
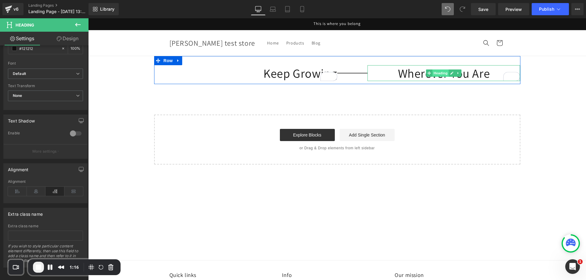
click at [435, 74] on span "Heading" at bounding box center [440, 73] width 16 height 7
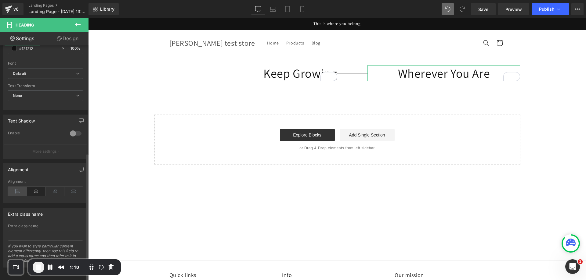
click at [18, 189] on icon at bounding box center [17, 191] width 19 height 9
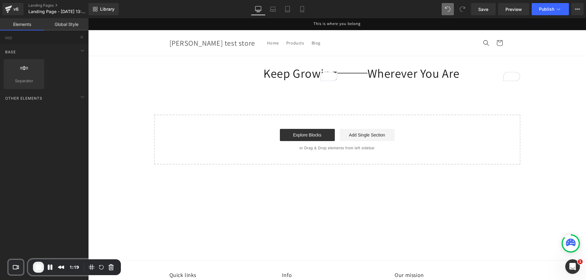
click at [263, 179] on main "Keep Growing Heading Separator Wherever You Are Heading Row Select your layout" at bounding box center [337, 151] width 498 height 190
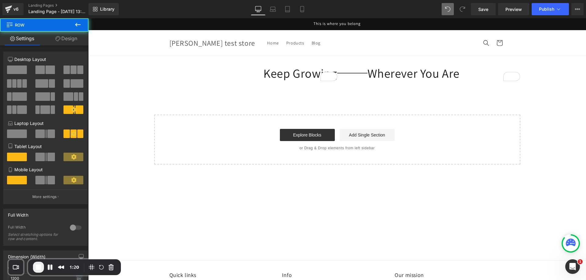
click at [355, 56] on div "Keep Growing Heading Separator Wherever You Are Heading Row" at bounding box center [337, 70] width 366 height 28
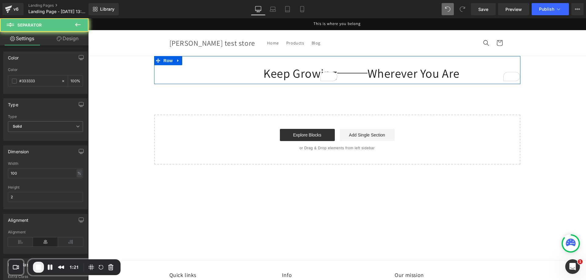
click at [345, 76] on div "Separator" at bounding box center [352, 73] width 31 height 7
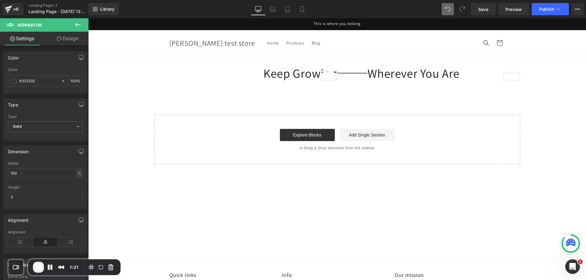
click at [409, 147] on p "or Drag & Drop elements from left sidebar" at bounding box center [337, 148] width 347 height 4
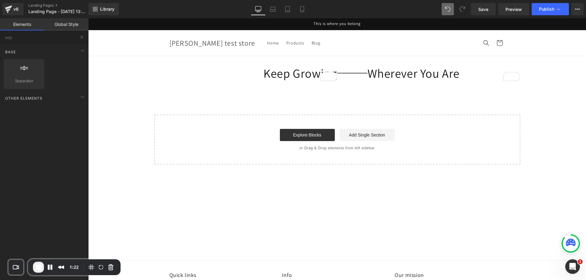
click at [217, 101] on div "Keep Growing Heading Separator Wherever You Are Heading Row Select your layout" at bounding box center [337, 110] width 498 height 109
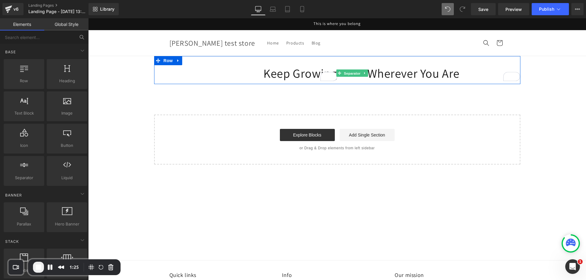
click at [346, 73] on span "Separator" at bounding box center [352, 73] width 19 height 7
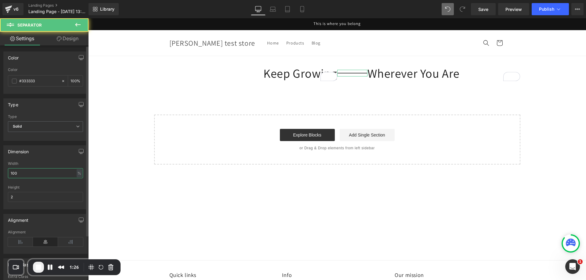
click at [50, 173] on input "100" at bounding box center [45, 173] width 75 height 10
type input "1"
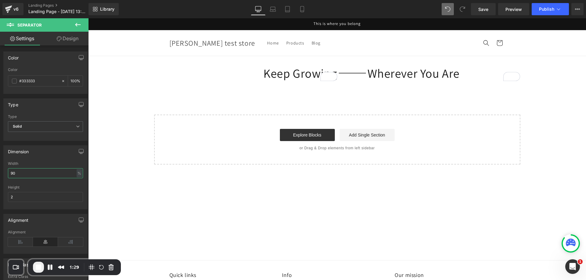
type input "90"
click at [84, 23] on button at bounding box center [77, 24] width 21 height 13
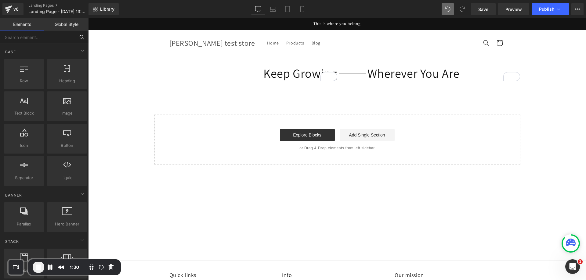
click at [55, 41] on input "text" at bounding box center [37, 37] width 75 height 13
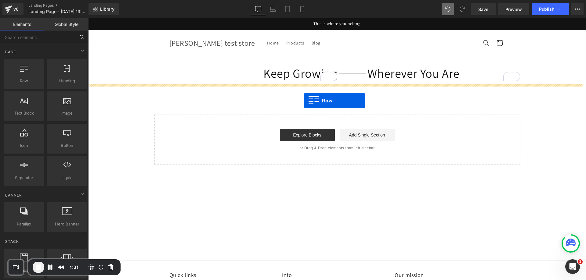
drag, startPoint x: 117, startPoint y: 92, endPoint x: 304, endPoint y: 101, distance: 186.9
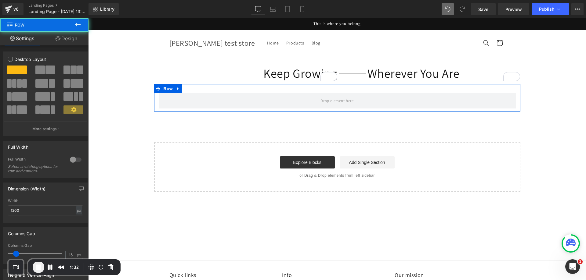
click at [68, 70] on button at bounding box center [73, 70] width 20 height 9
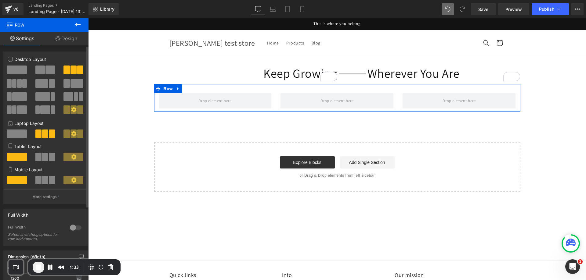
click at [23, 82] on span at bounding box center [24, 83] width 5 height 9
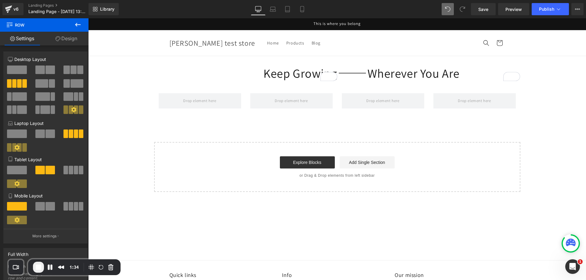
click at [79, 24] on icon at bounding box center [77, 24] width 7 height 7
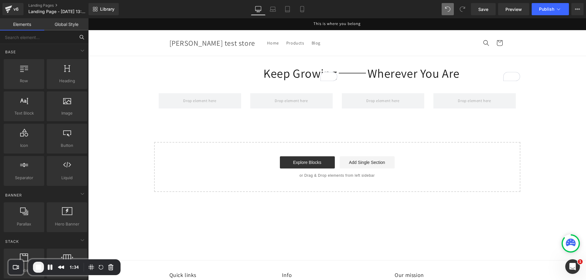
click at [49, 37] on input "text" at bounding box center [37, 37] width 75 height 13
drag, startPoint x: 166, startPoint y: 124, endPoint x: 176, endPoint y: 98, distance: 28.1
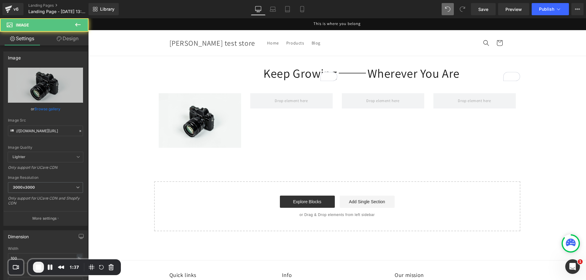
click at [77, 25] on icon at bounding box center [77, 25] width 5 height 4
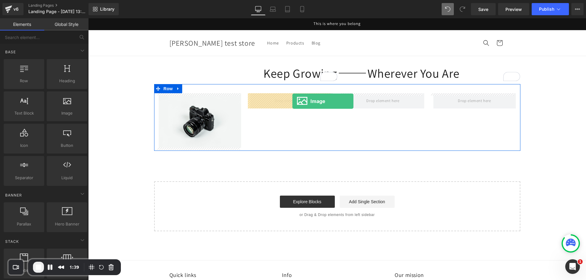
drag, startPoint x: 153, startPoint y: 126, endPoint x: 292, endPoint y: 101, distance: 141.2
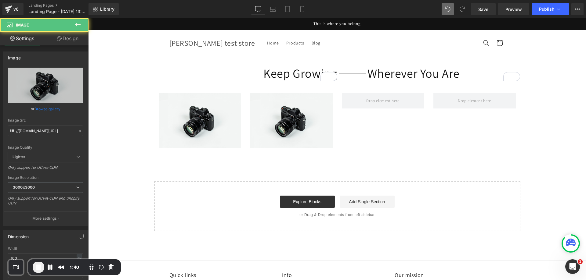
click at [70, 22] on button at bounding box center [77, 24] width 21 height 13
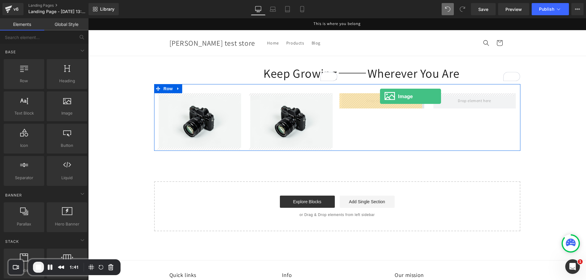
drag, startPoint x: 152, startPoint y: 130, endPoint x: 380, endPoint y: 96, distance: 230.1
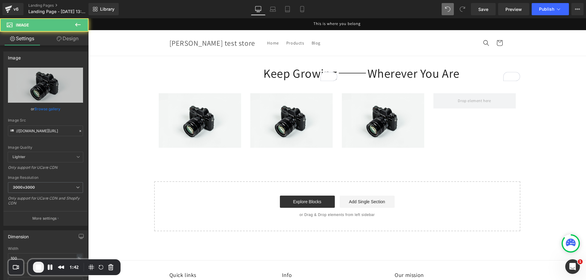
click at [84, 28] on button at bounding box center [77, 24] width 21 height 13
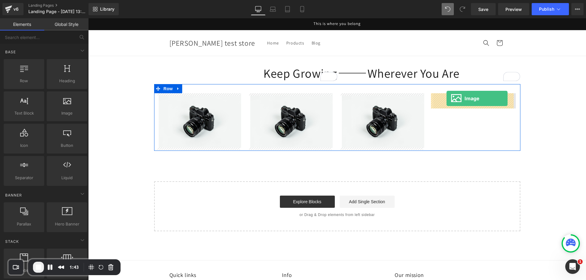
drag, startPoint x: 158, startPoint y: 119, endPoint x: 446, endPoint y: 99, distance: 289.0
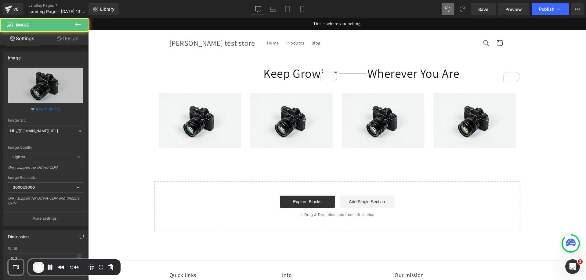
click at [79, 19] on button at bounding box center [77, 24] width 21 height 13
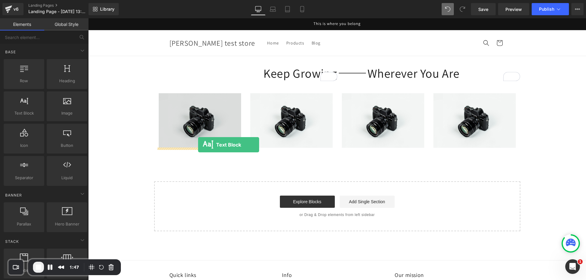
drag, startPoint x: 116, startPoint y: 123, endPoint x: 198, endPoint y: 146, distance: 85.5
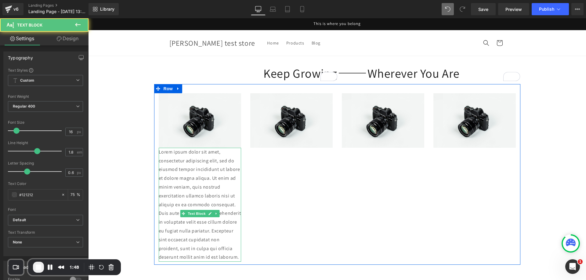
click at [198, 183] on p "Lorem ipsum dolor sit amet, consectetur adipiscing elit, sed do eiusmod tempor …" at bounding box center [200, 205] width 82 height 114
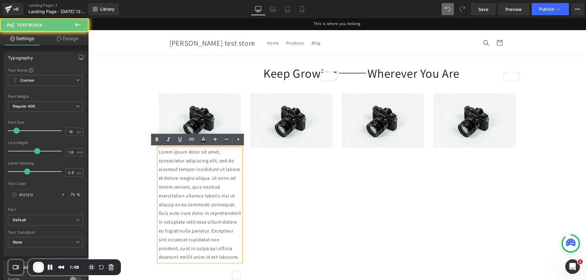
click at [198, 183] on p "Lorem ipsum dolor sit amet, consectetur adipiscing elit, sed do eiusmod tempor …" at bounding box center [200, 205] width 82 height 114
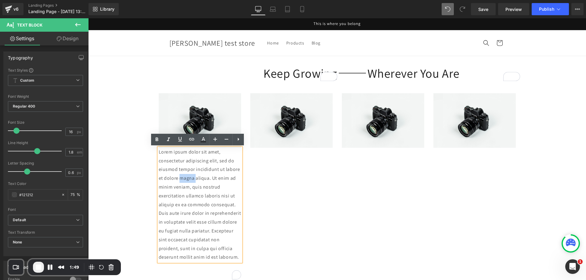
click at [198, 183] on p "Lorem ipsum dolor sit amet, consectetur adipiscing elit, sed do eiusmod tempor …" at bounding box center [200, 205] width 82 height 114
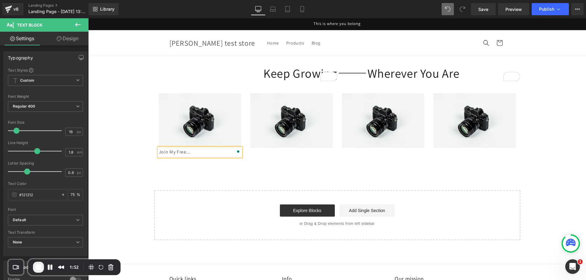
click at [200, 166] on div "Keep Growing Heading Separator Wherever You Are Heading Row Image Join My Free.…" at bounding box center [337, 148] width 498 height 184
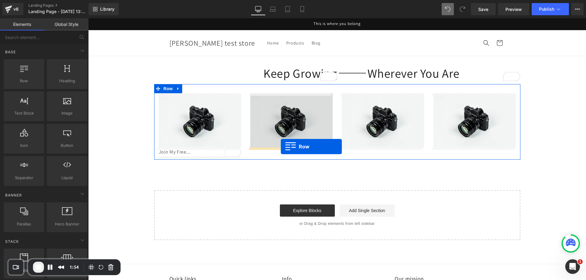
drag, startPoint x: 132, startPoint y: 100, endPoint x: 281, endPoint y: 147, distance: 155.4
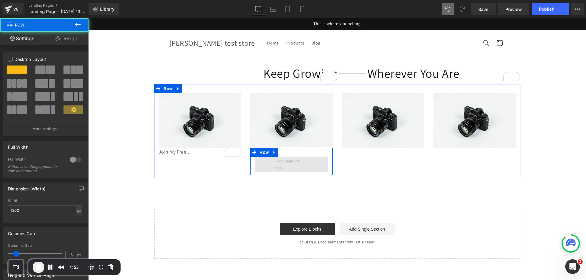
click at [280, 157] on span at bounding box center [291, 164] width 37 height 17
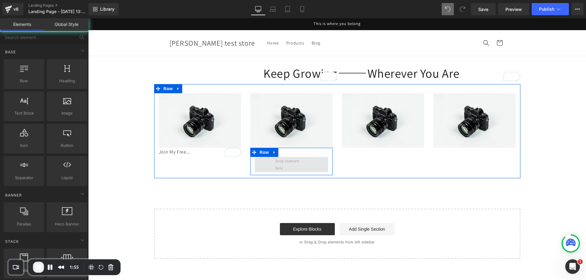
click at [280, 157] on span at bounding box center [291, 164] width 37 height 17
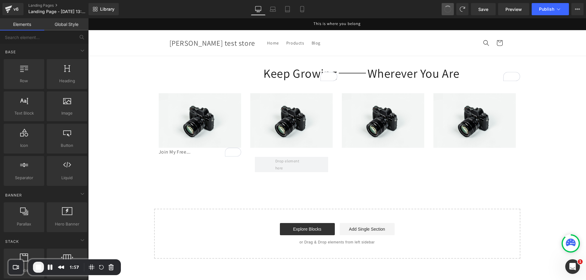
drag, startPoint x: 447, startPoint y: 7, endPoint x: 405, endPoint y: 11, distance: 42.6
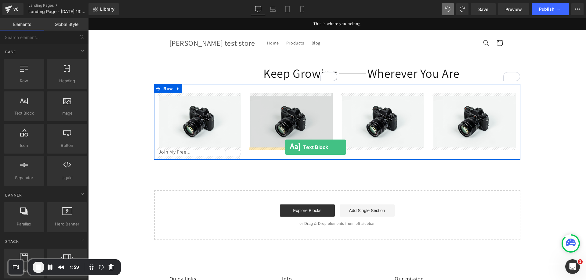
drag, startPoint x: 120, startPoint y: 124, endPoint x: 285, endPoint y: 147, distance: 166.0
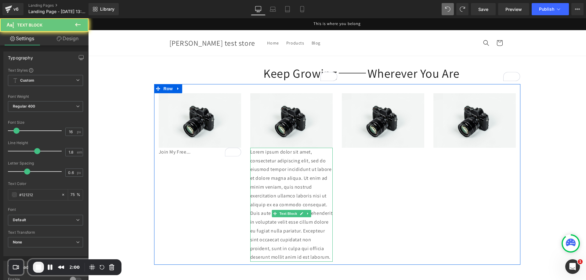
click at [286, 160] on p "Lorem ipsum dolor sit amet, consectetur adipiscing elit, sed do eiusmod tempor …" at bounding box center [291, 205] width 82 height 114
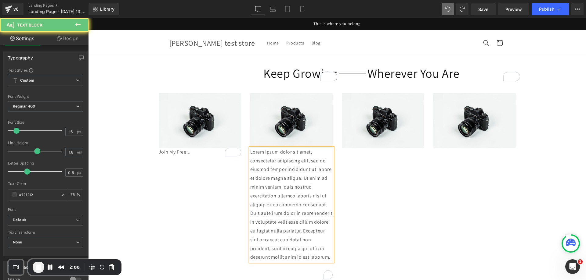
click at [286, 160] on p "Lorem ipsum dolor sit amet, consectetur adipiscing elit, sed do eiusmod tempor …" at bounding box center [291, 205] width 82 height 114
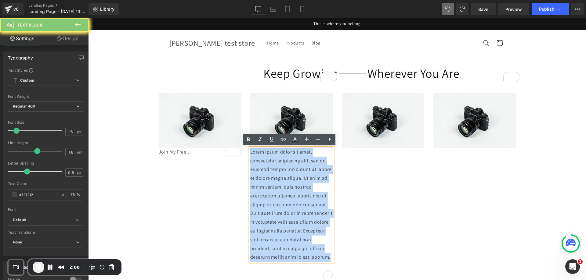
click at [286, 160] on p "Lorem ipsum dolor sit amet, consectetur adipiscing elit, sed do eiusmod tempor …" at bounding box center [291, 205] width 82 height 114
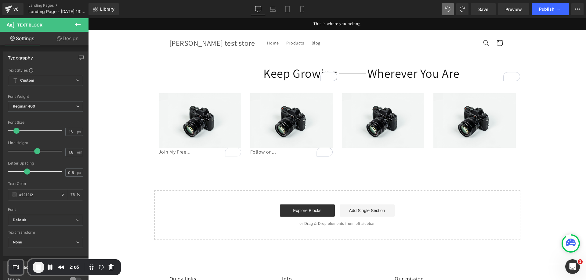
click at [77, 19] on button at bounding box center [77, 24] width 21 height 13
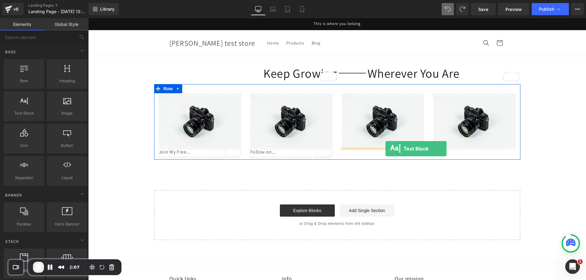
drag, startPoint x: 123, startPoint y: 125, endPoint x: 385, endPoint y: 149, distance: 263.1
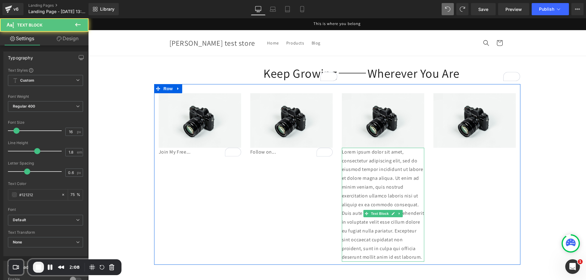
click at [372, 157] on p "Lorem ipsum dolor sit amet, consectetur adipiscing elit, sed do eiusmod tempor …" at bounding box center [383, 205] width 82 height 114
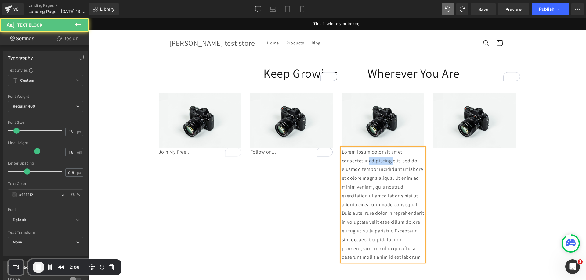
click at [372, 157] on p "Lorem ipsum dolor sit amet, consectetur adipiscing elit, sed do eiusmod tempor …" at bounding box center [383, 205] width 82 height 114
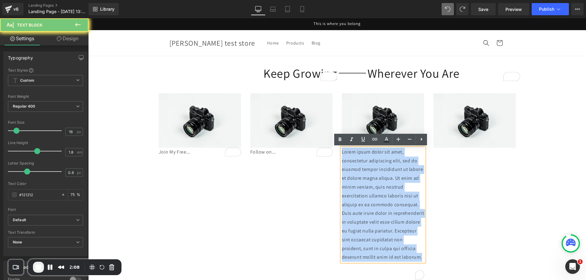
click at [372, 157] on p "Lorem ipsum dolor sit amet, consectetur adipiscing elit, sed do eiusmod tempor …" at bounding box center [383, 205] width 82 height 114
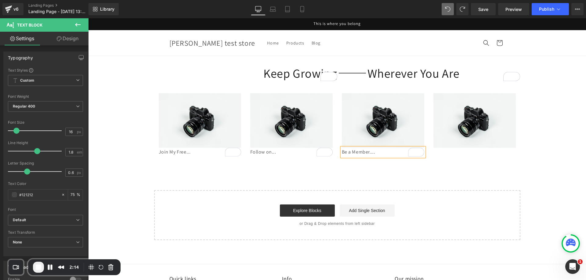
click at [82, 20] on button at bounding box center [77, 24] width 21 height 13
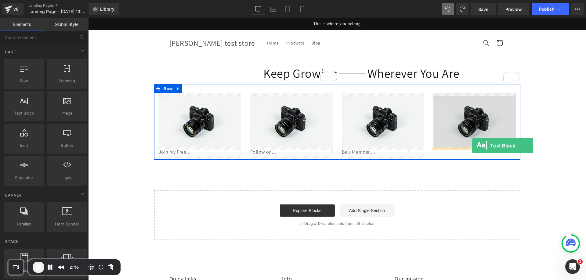
drag, startPoint x: 114, startPoint y: 136, endPoint x: 472, endPoint y: 146, distance: 357.9
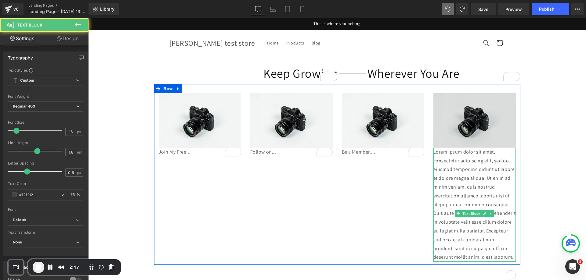
click at [465, 159] on p "Lorem ipsum dolor sit amet, consectetur adipiscing elit, sed do eiusmod tempor …" at bounding box center [474, 205] width 82 height 114
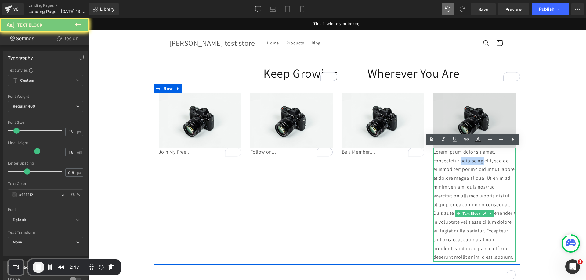
click at [465, 159] on p "Lorem ipsum dolor sit amet, consectetur adipiscing elit, sed do eiusmod tempor …" at bounding box center [474, 205] width 82 height 114
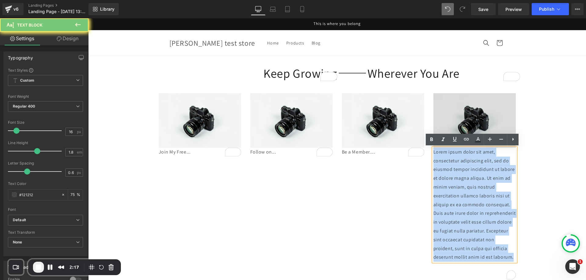
click at [465, 159] on p "Lorem ipsum dolor sit amet, consectetur adipiscing elit, sed do eiusmod tempor …" at bounding box center [474, 205] width 82 height 114
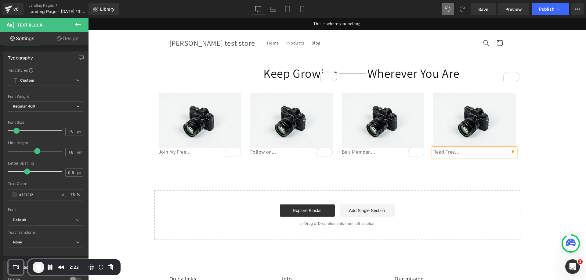
click at [426, 182] on div "Keep Growing Heading Separator Wherever You Are Heading Row Image Join My Free.…" at bounding box center [337, 148] width 498 height 184
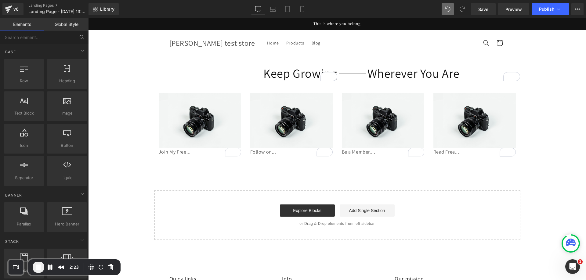
click at [37, 33] on input "text" at bounding box center [37, 37] width 75 height 13
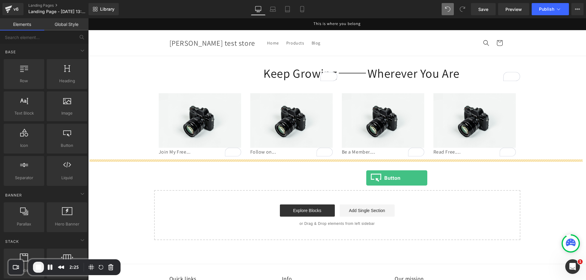
drag, startPoint x: 154, startPoint y: 164, endPoint x: 366, endPoint y: 178, distance: 212.5
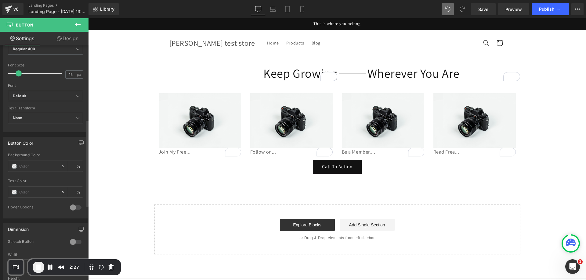
scroll to position [214, 0]
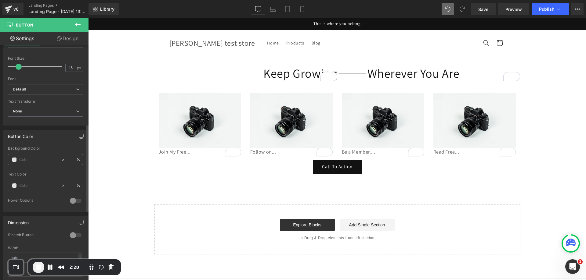
click at [16, 160] on span at bounding box center [14, 159] width 5 height 5
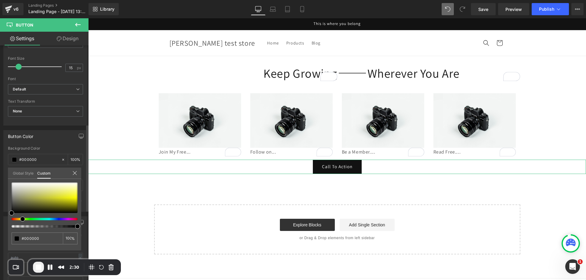
type input "#000000"
type input "100"
type input "#000000"
type input "100"
click at [20, 220] on div at bounding box center [42, 219] width 66 height 2
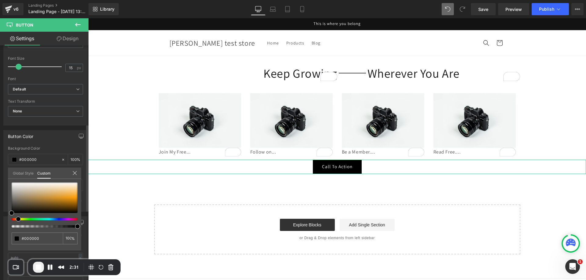
drag, startPoint x: 20, startPoint y: 220, endPoint x: 30, endPoint y: 220, distance: 9.8
click at [16, 220] on div at bounding box center [42, 219] width 66 height 2
type input "#bf7916"
drag, startPoint x: 64, startPoint y: 200, endPoint x: 68, endPoint y: 200, distance: 4.3
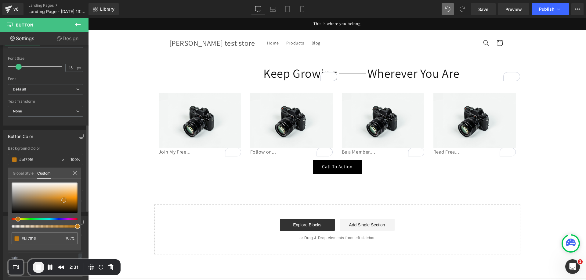
click at [64, 200] on div at bounding box center [45, 198] width 66 height 31
type input "#c07915"
type input "#c87a0d"
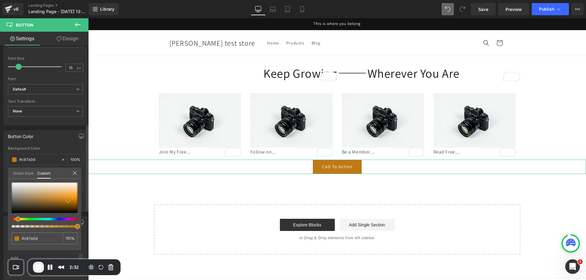
type input "#d2800d"
type input "#f39510"
type input "#f59713"
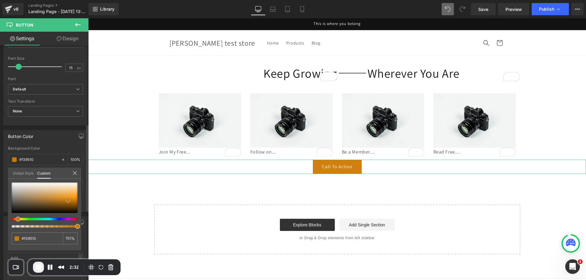
type input "#f59713"
type input "#f69b1c"
type input "#f99c1a"
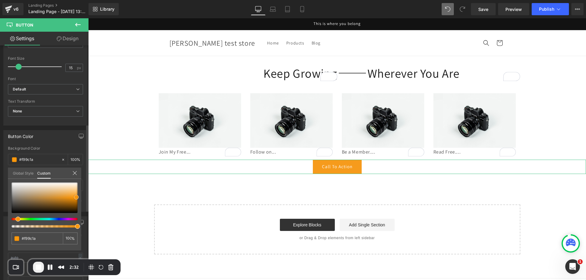
type input "#fb9c17"
type input "#fb980d"
type input "#fc9402"
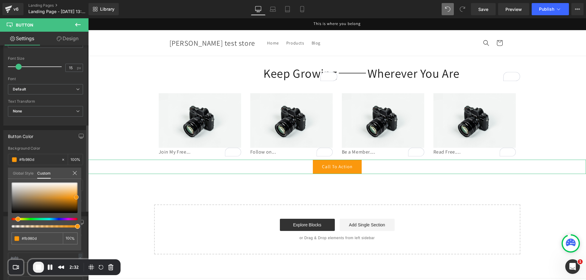
type input "#fc9402"
type input "#ff9400"
type input "#f48e00"
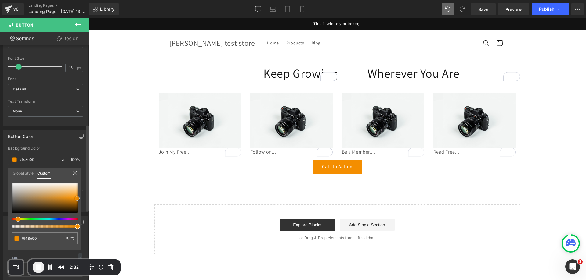
type input "#de8202"
drag, startPoint x: 68, startPoint y: 200, endPoint x: 76, endPoint y: 200, distance: 8.0
click at [76, 200] on div at bounding box center [45, 198] width 66 height 31
click at [74, 175] on icon at bounding box center [74, 173] width 5 height 5
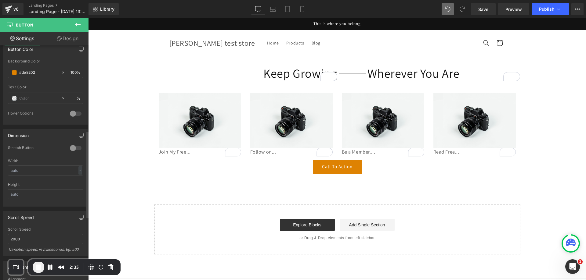
scroll to position [336, 0]
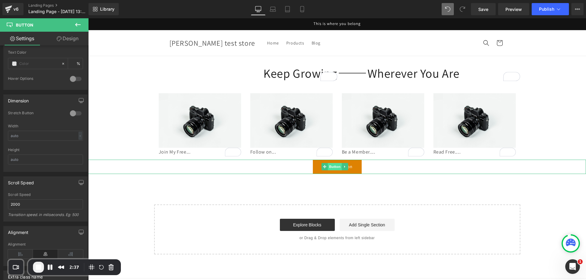
click at [333, 167] on span "Button" at bounding box center [335, 166] width 14 height 7
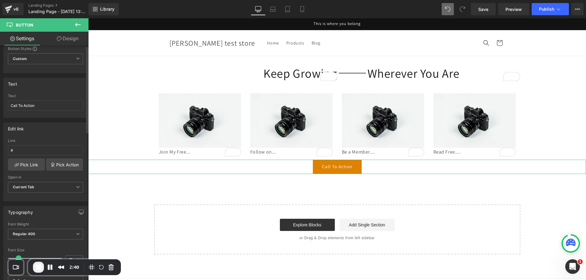
scroll to position [0, 0]
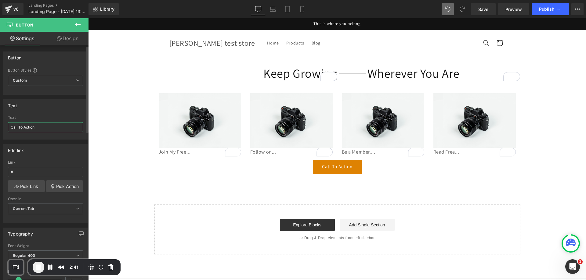
click at [49, 125] on input "Call To Action" at bounding box center [45, 127] width 75 height 10
type input "Browse Free Resoources"
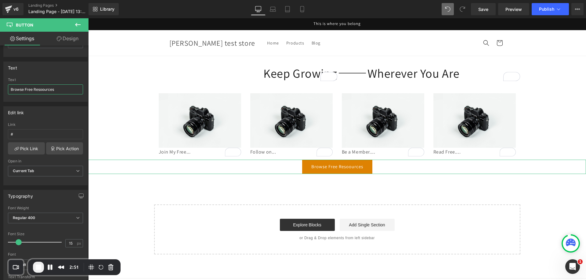
scroll to position [153, 0]
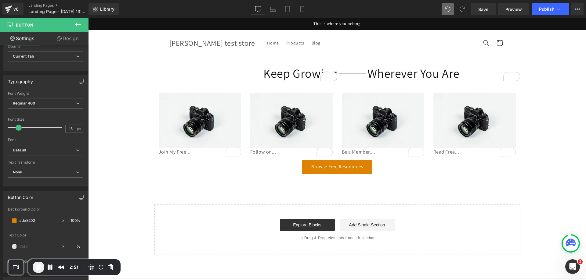
click at [69, 35] on link "Design" at bounding box center [67, 39] width 44 height 14
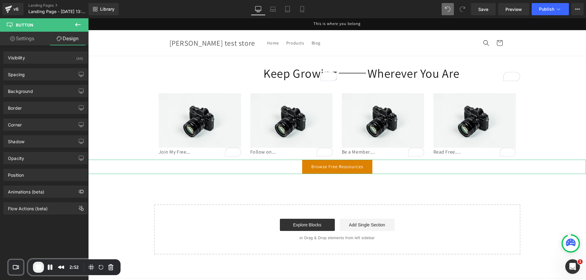
type input "0"
click at [32, 120] on div "Corner" at bounding box center [46, 125] width 84 height 12
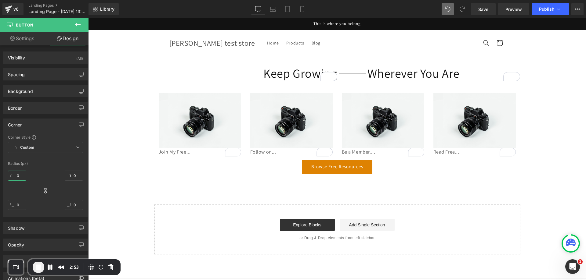
click at [22, 174] on input "0" at bounding box center [17, 176] width 18 height 10
type input "8"
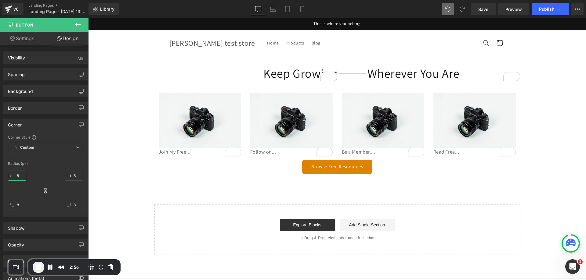
type input "8"
click at [49, 165] on div "Radius (px)" at bounding box center [45, 164] width 75 height 4
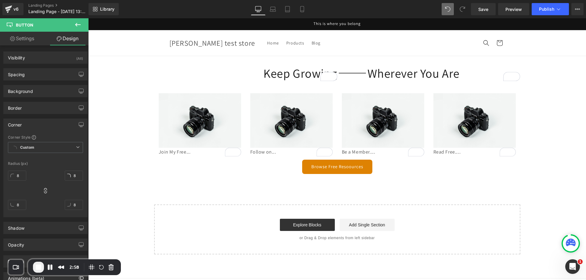
click at [41, 263] on button "End Recording" at bounding box center [38, 267] width 11 height 11
